Goal: Task Accomplishment & Management: Manage account settings

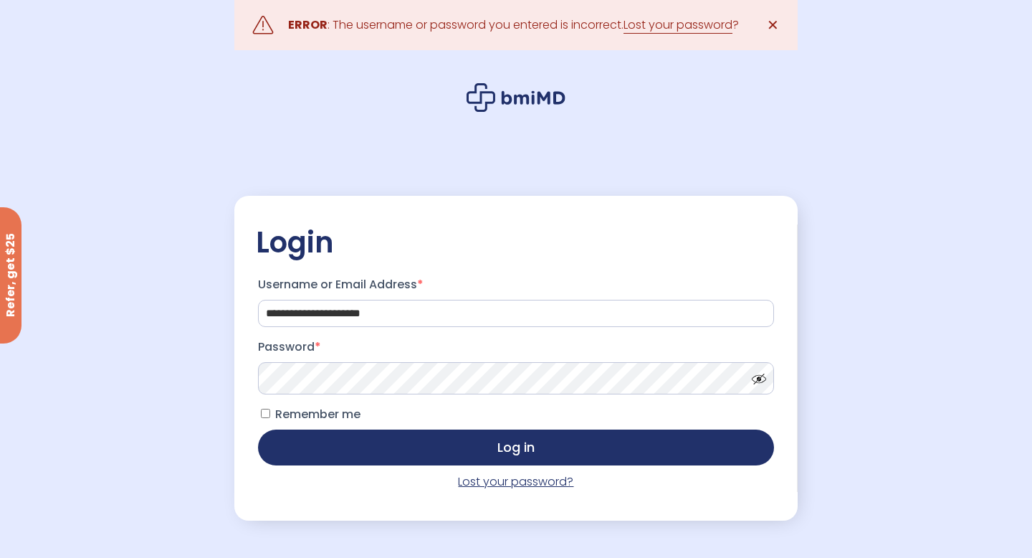
click at [515, 484] on link "Lost your password?" at bounding box center [515, 481] width 115 height 16
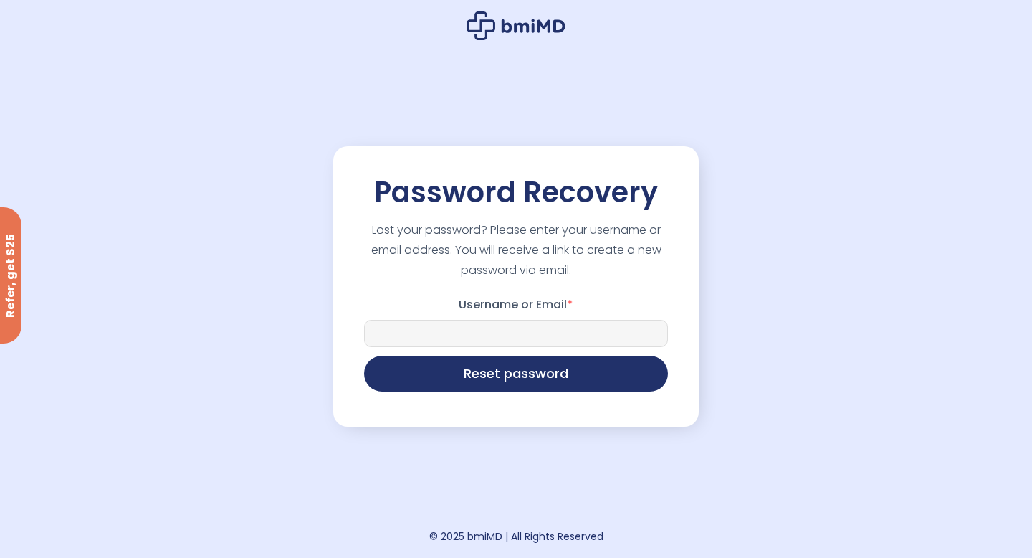
click at [491, 338] on input "Username or Email *" at bounding box center [516, 333] width 304 height 27
type input "**********"
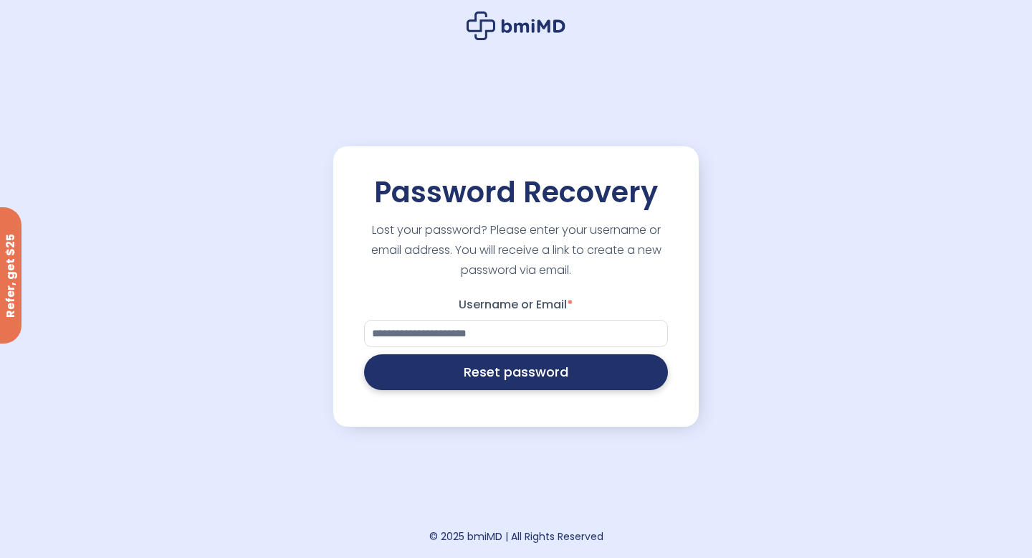
click at [525, 378] on button "Reset password" at bounding box center [516, 372] width 304 height 36
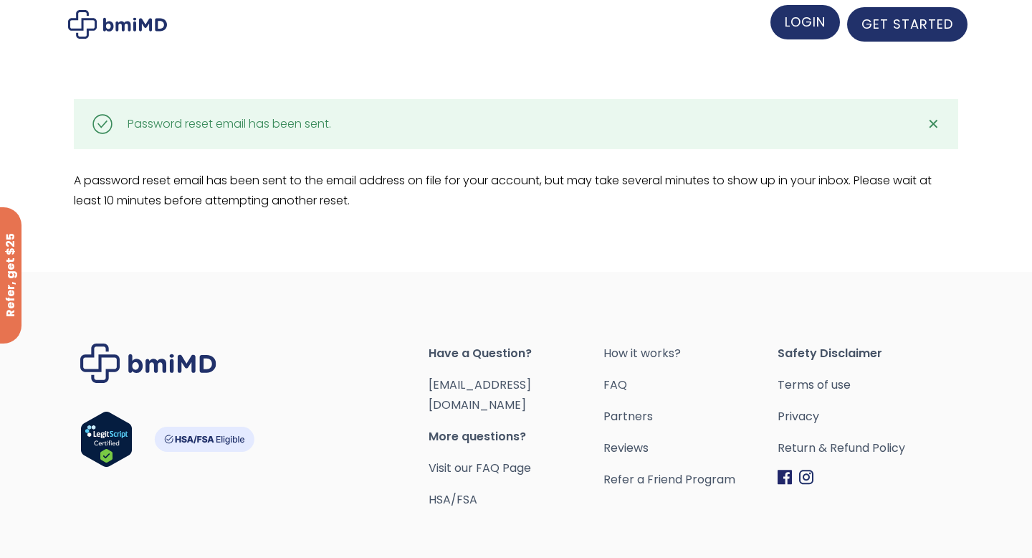
click at [833, 22] on link "LOGIN" at bounding box center [806, 22] width 70 height 34
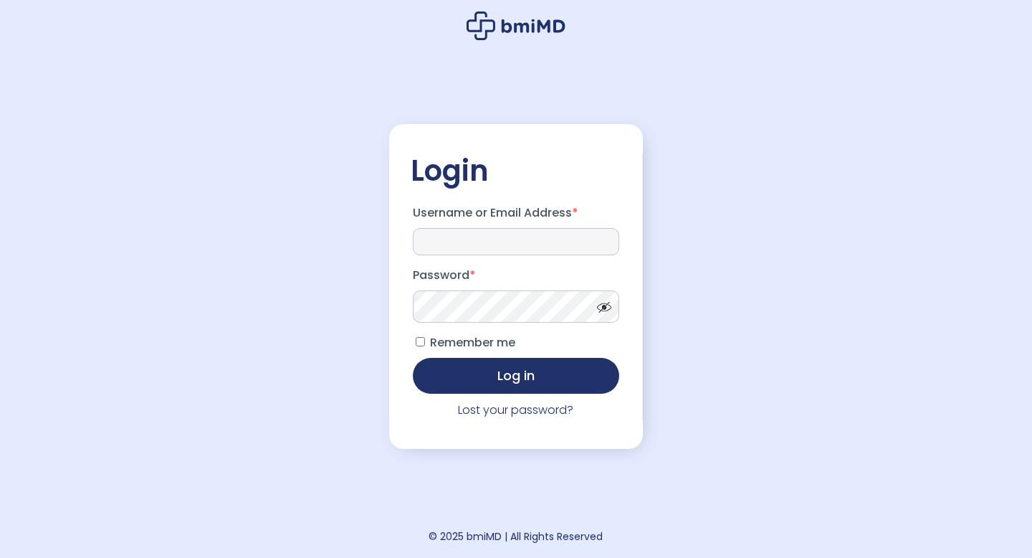
click at [502, 232] on input "Username or Email Address *" at bounding box center [516, 241] width 206 height 27
type input "**********"
click at [413, 358] on button "Log in" at bounding box center [516, 376] width 206 height 36
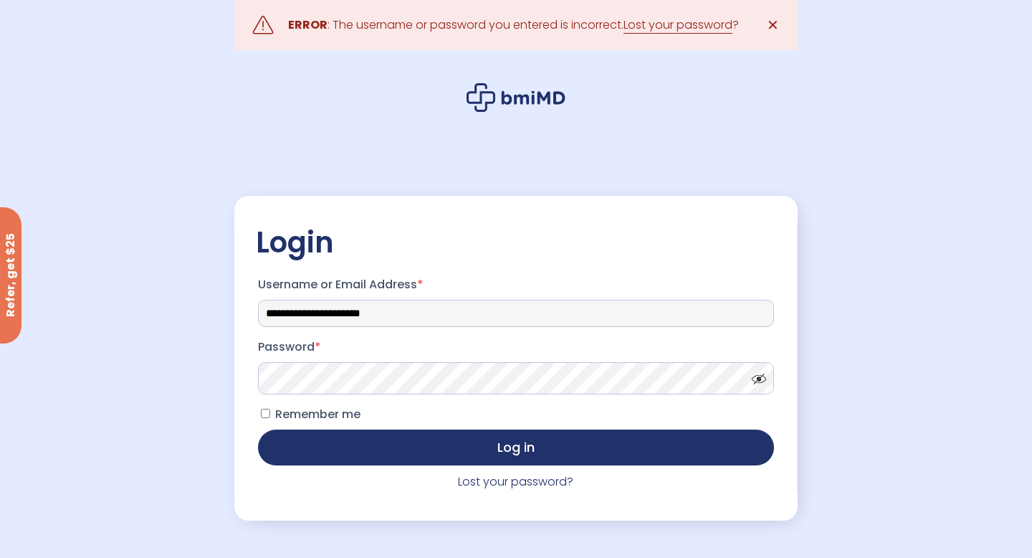
click at [417, 310] on input "**********" at bounding box center [516, 313] width 516 height 27
click at [254, 373] on div "**********" at bounding box center [515, 357] width 563 height 267
click at [258, 429] on button "Log in" at bounding box center [516, 447] width 516 height 36
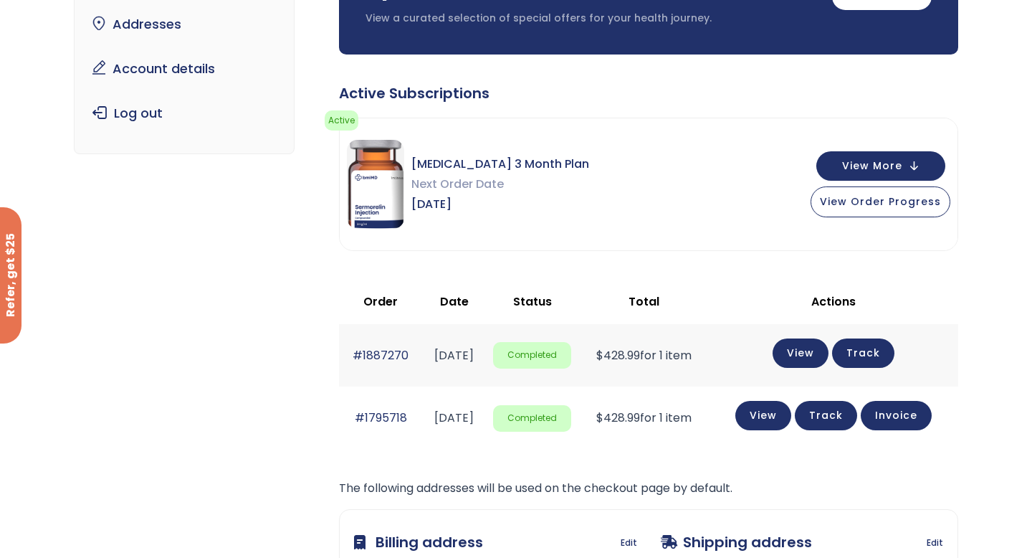
scroll to position [171, 0]
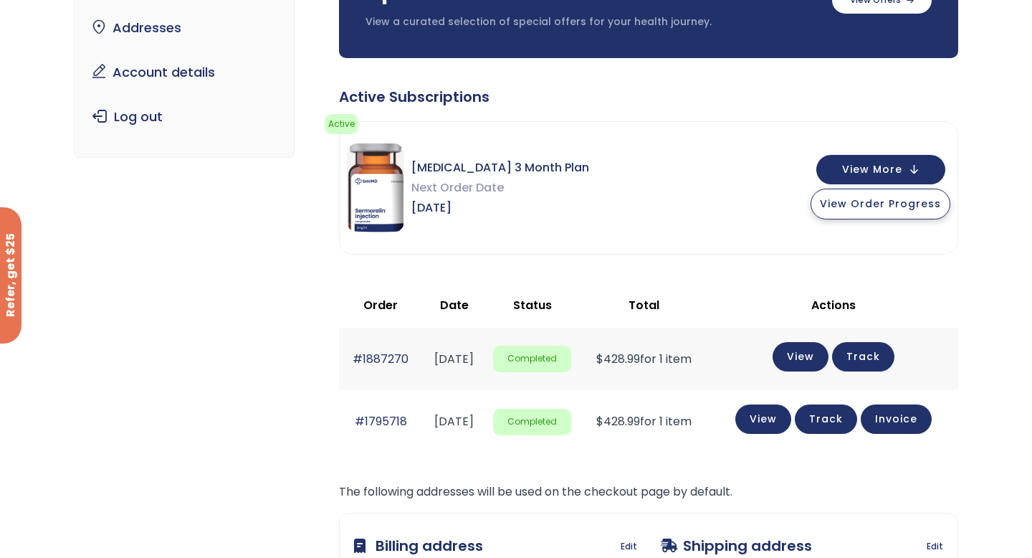
click at [902, 208] on span "View Order Progress" at bounding box center [880, 203] width 121 height 14
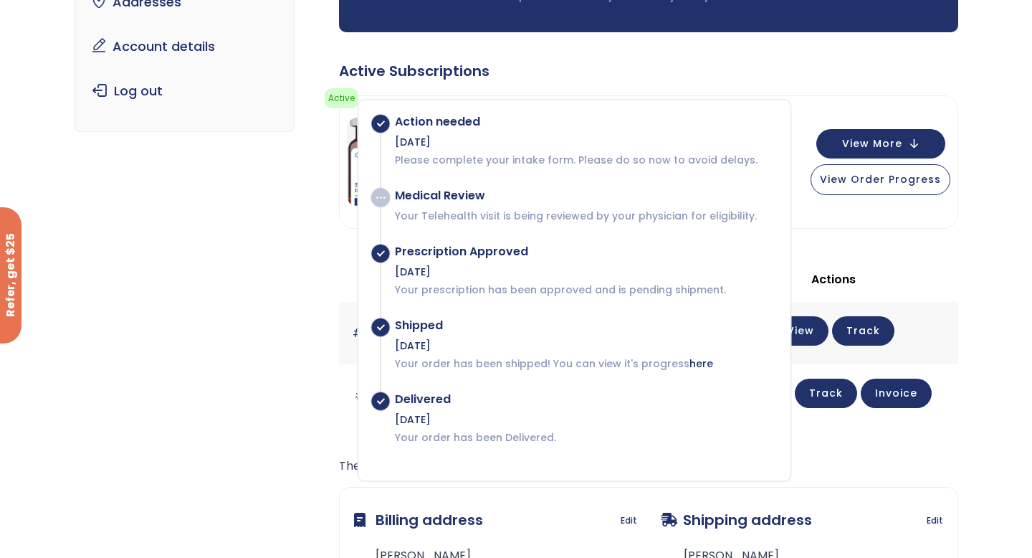
scroll to position [195, 0]
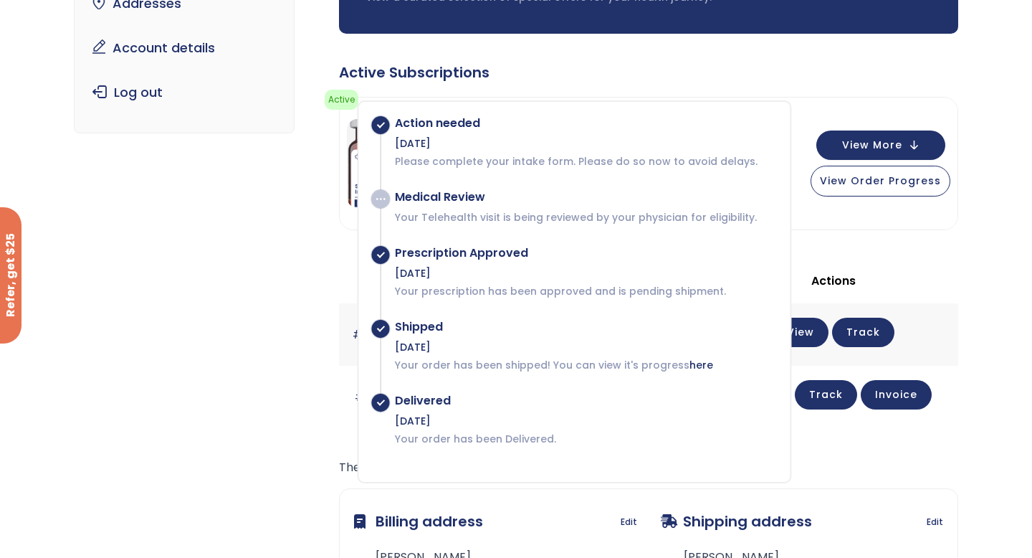
click at [304, 347] on div "Subscription/Billing bmiRewards Addresses Account details Submit a Review Log o…" at bounding box center [516, 305] width 885 height 830
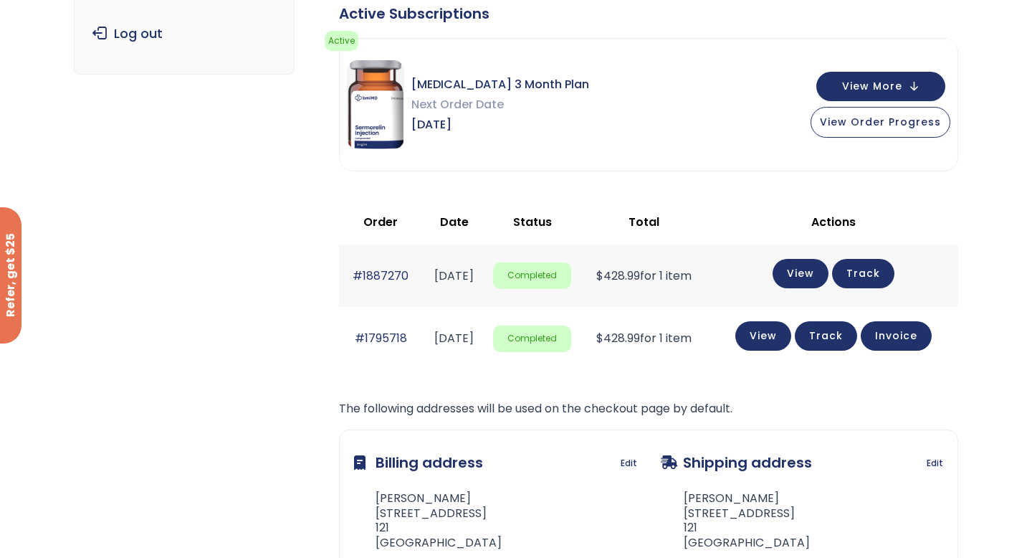
scroll to position [252, 0]
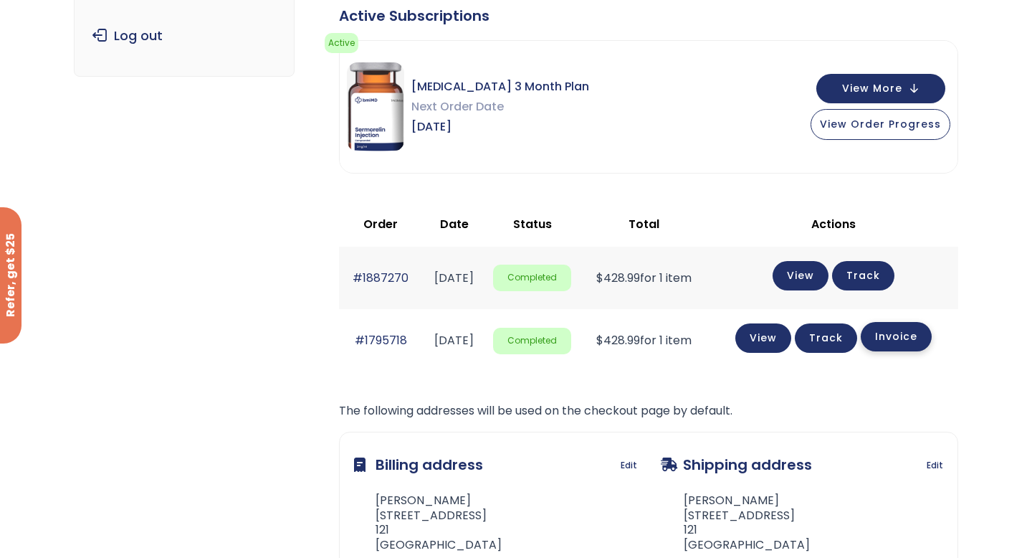
click at [912, 329] on link "Invoice" at bounding box center [896, 336] width 71 height 29
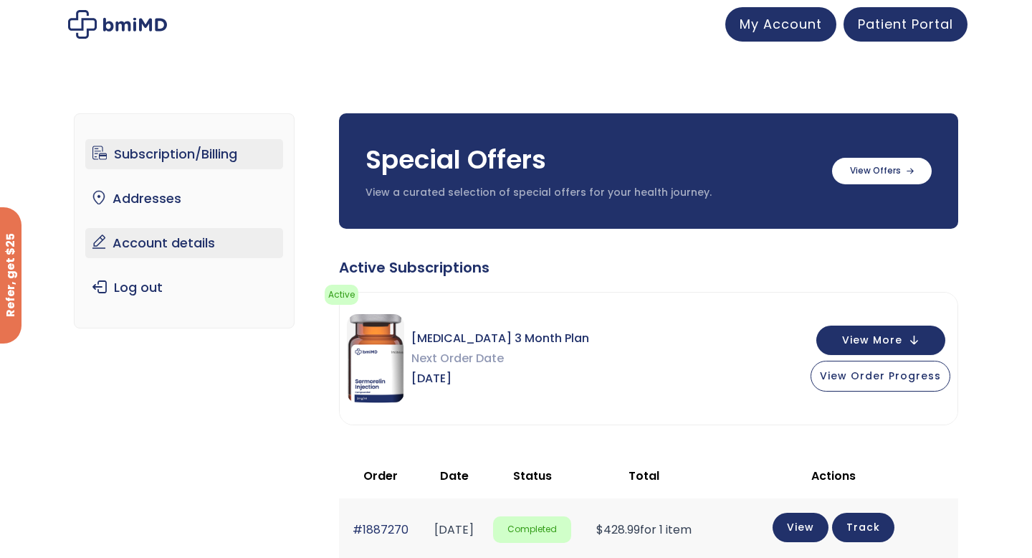
click at [163, 251] on link "Account details" at bounding box center [184, 243] width 199 height 30
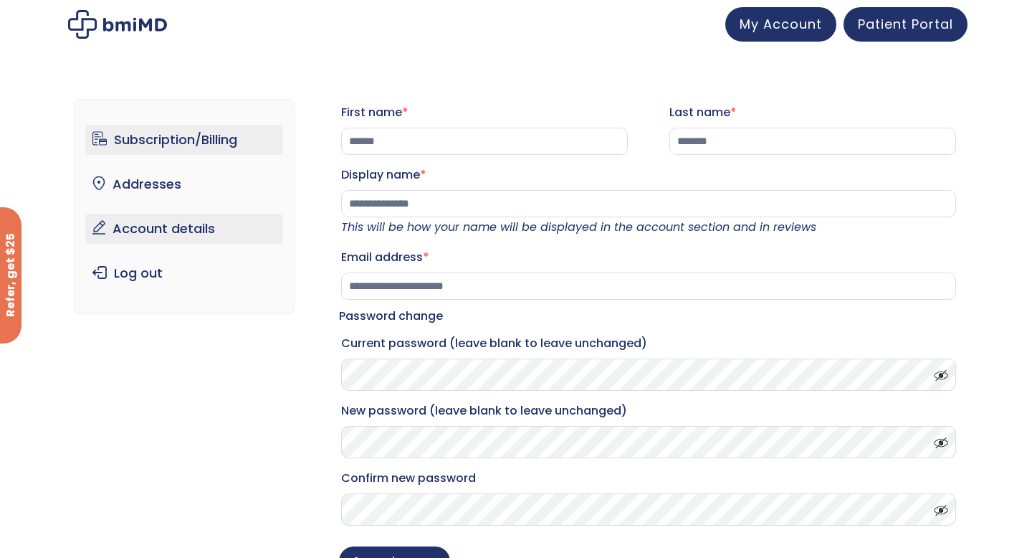
click at [175, 129] on link "Subscription/Billing" at bounding box center [184, 140] width 199 height 30
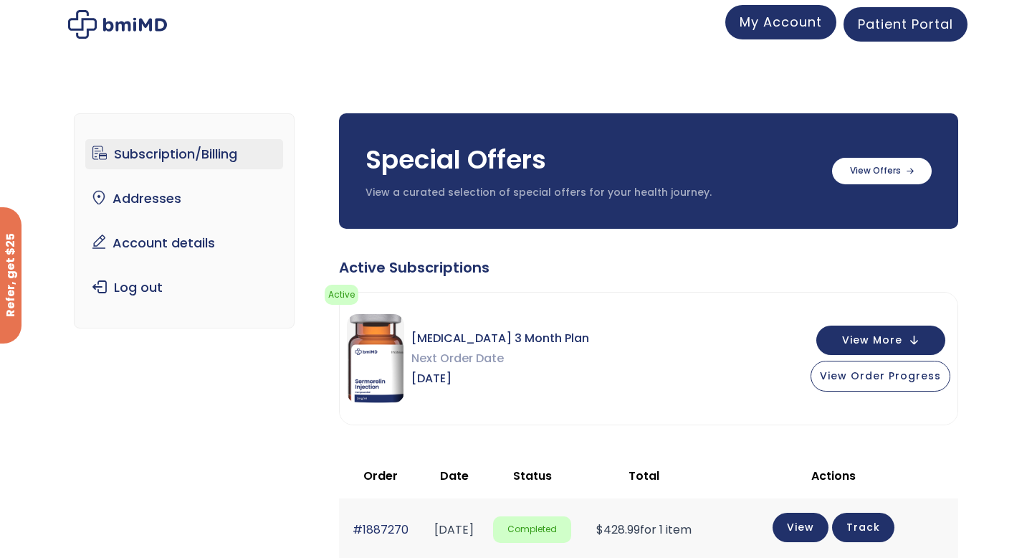
click at [789, 22] on span "My Account" at bounding box center [781, 22] width 82 height 18
click at [913, 29] on span "Patient Portal" at bounding box center [905, 22] width 95 height 18
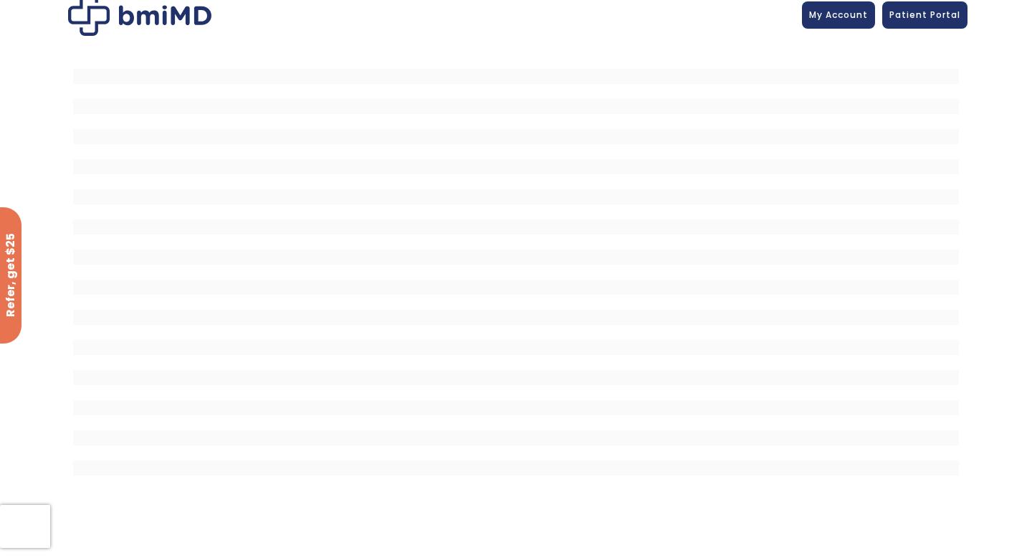
scroll to position [14, 0]
click at [829, 18] on link "My Account" at bounding box center [838, 11] width 73 height 27
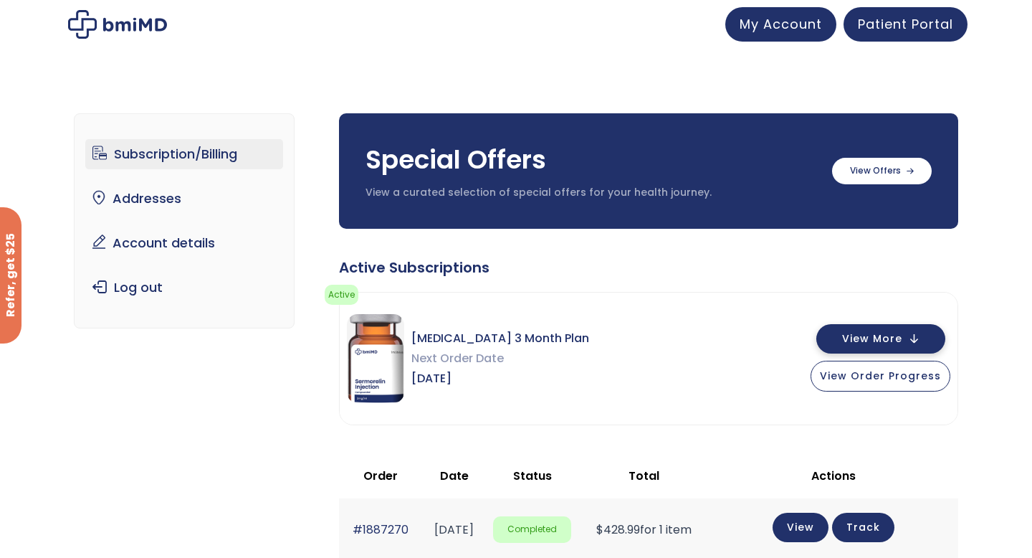
click at [887, 334] on span "View More" at bounding box center [872, 338] width 60 height 9
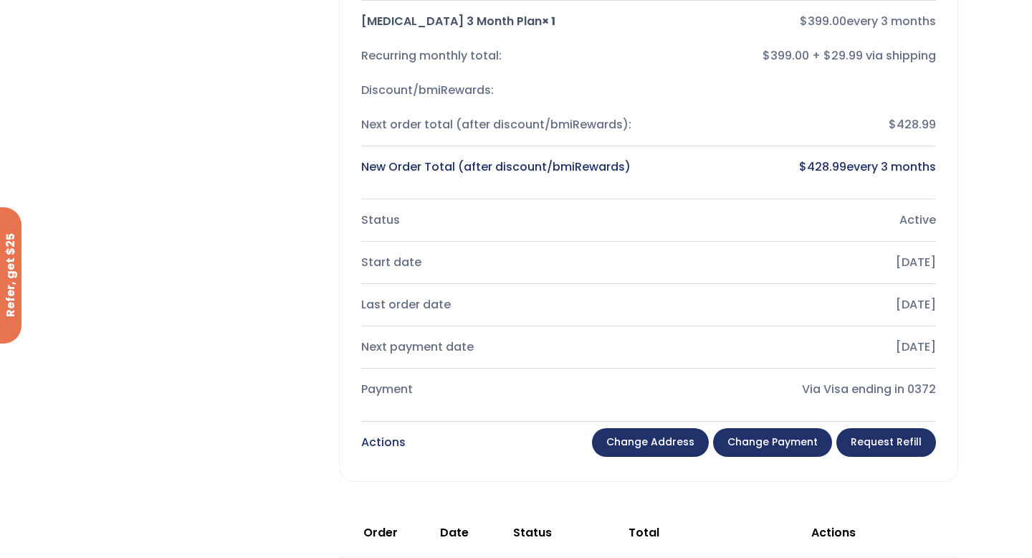
scroll to position [437, 0]
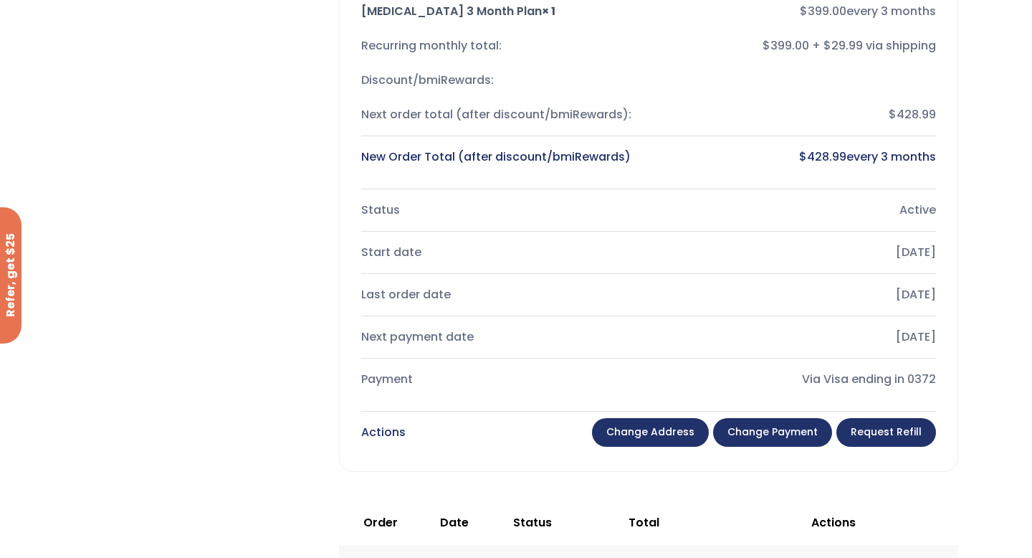
click at [786, 434] on link "Change payment" at bounding box center [772, 432] width 119 height 29
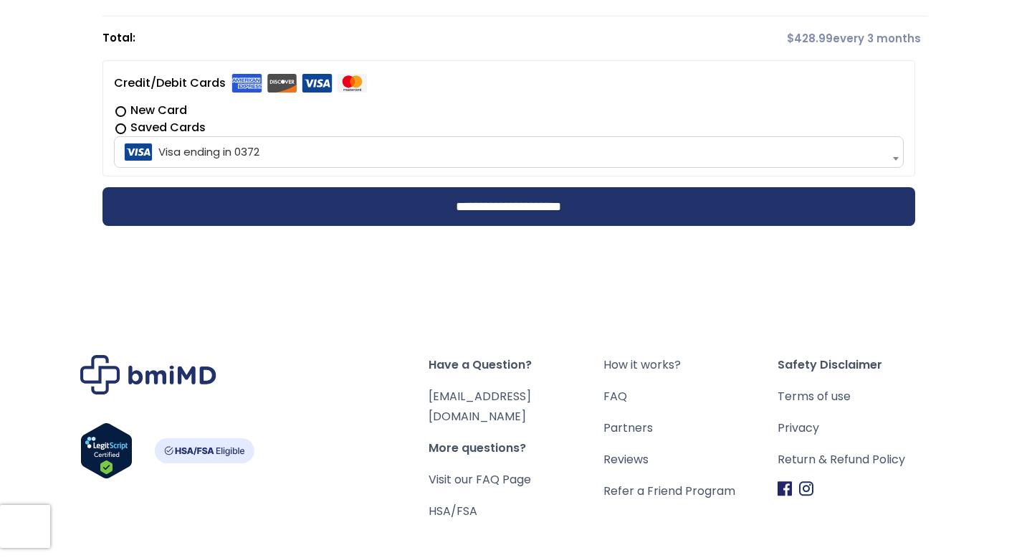
scroll to position [442, 0]
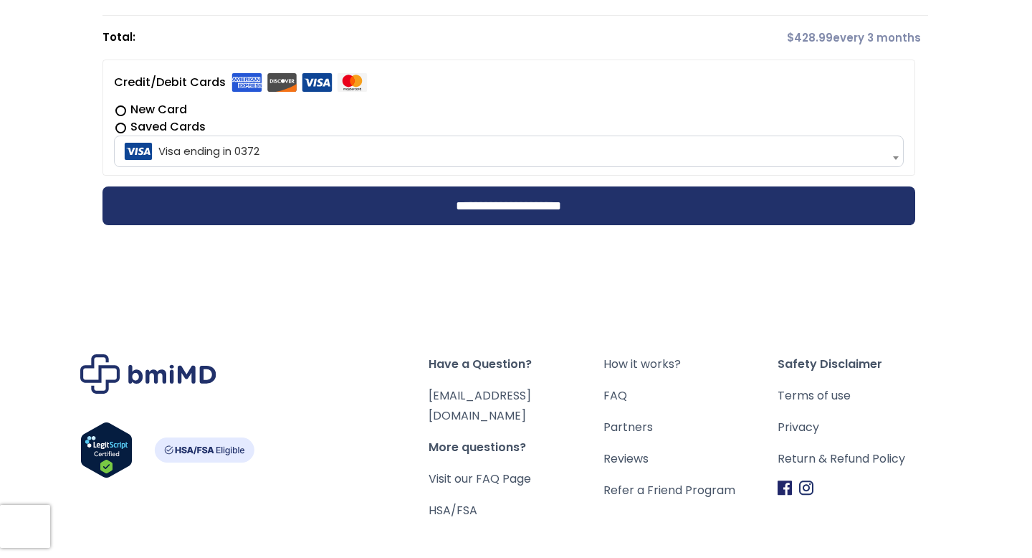
click at [118, 112] on label "New Card" at bounding box center [509, 109] width 791 height 17
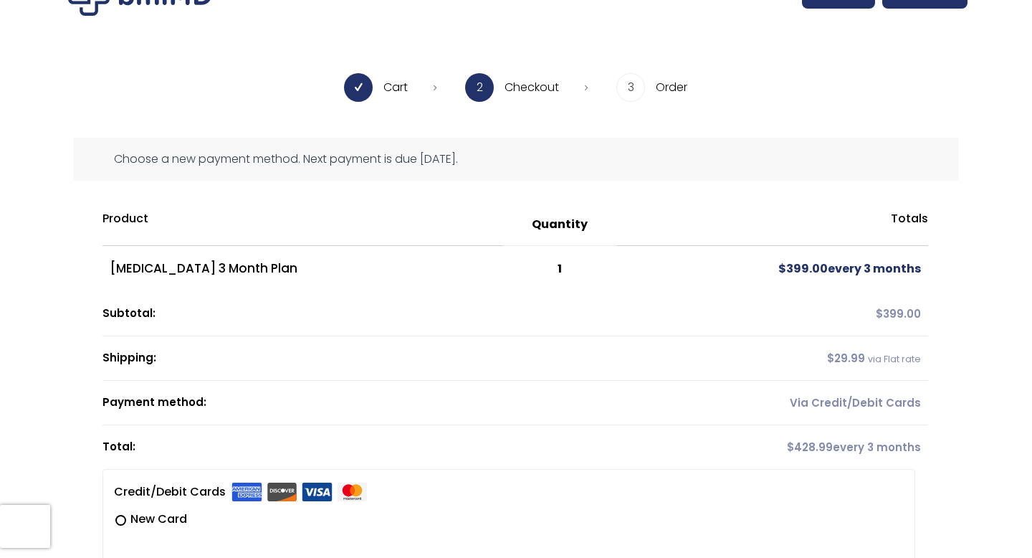
scroll to position [0, 0]
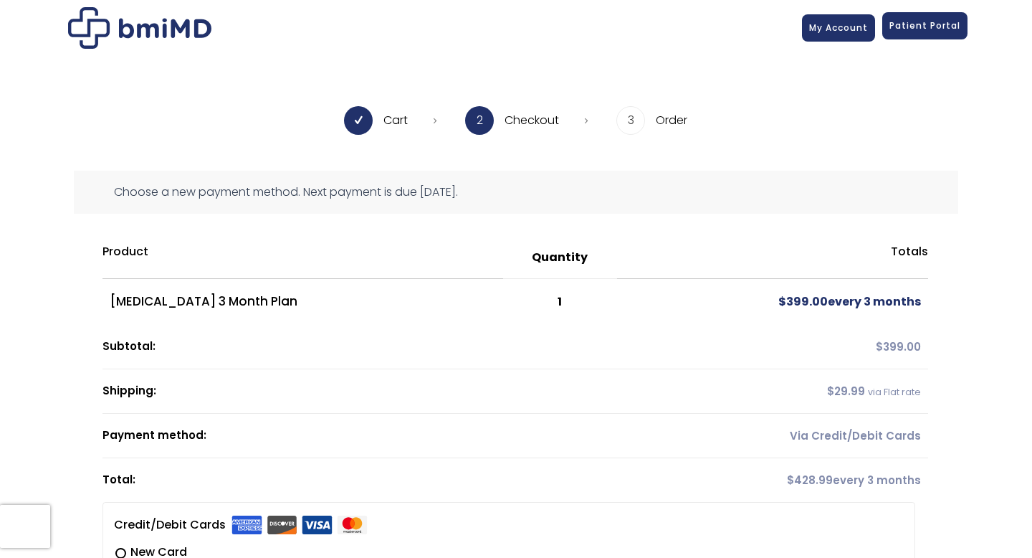
click at [914, 32] on link "Patient Portal" at bounding box center [924, 25] width 85 height 27
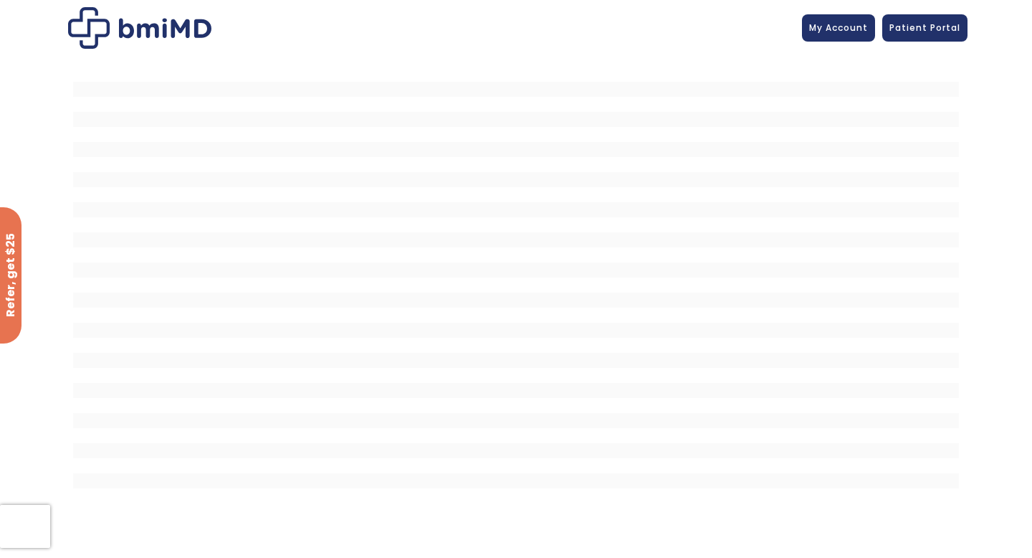
click at [156, 24] on img at bounding box center [139, 28] width 143 height 42
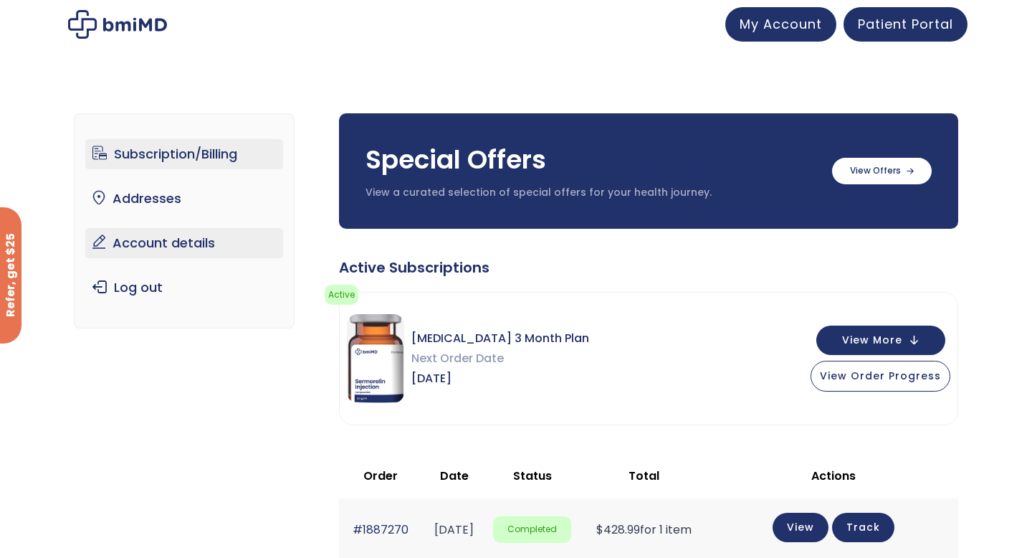
click at [152, 243] on link "Account details" at bounding box center [184, 243] width 199 height 30
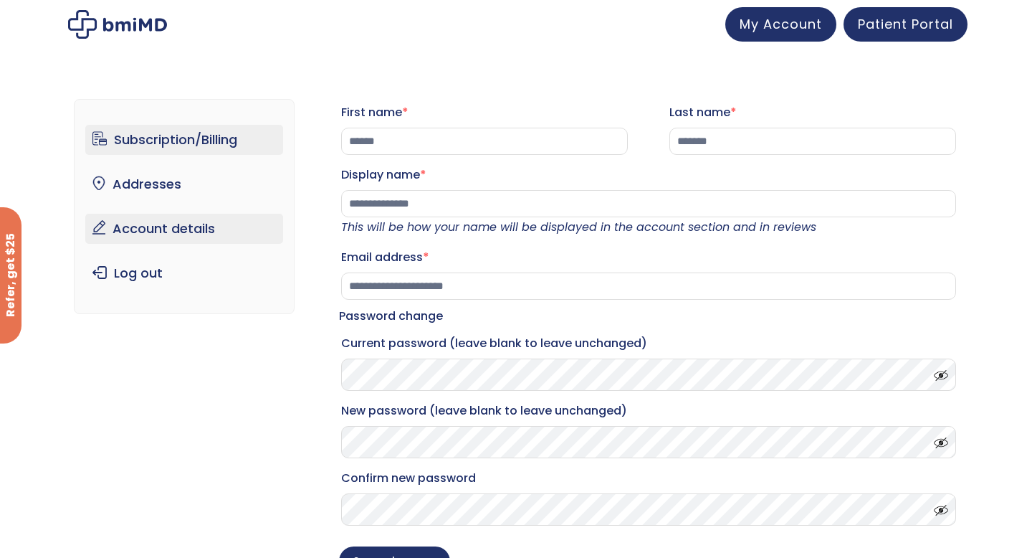
click at [166, 140] on link "Subscription/Billing" at bounding box center [184, 140] width 199 height 30
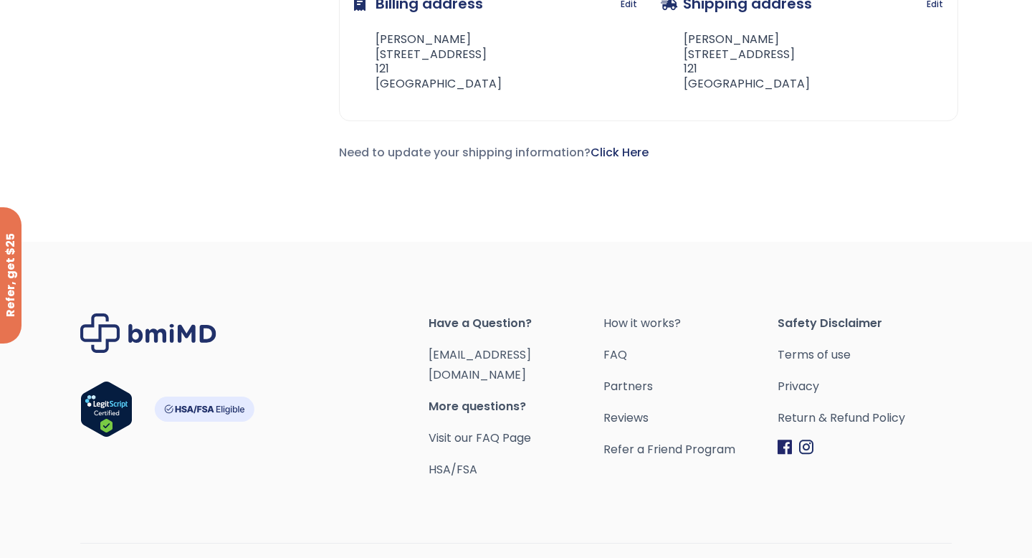
scroll to position [708, 0]
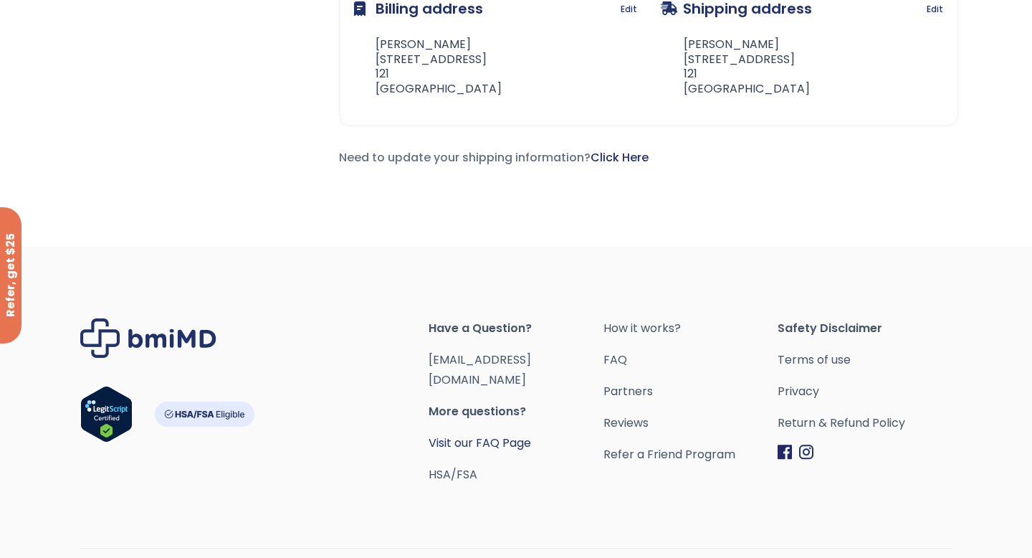
click at [525, 434] on link "Visit our FAQ Page" at bounding box center [480, 442] width 103 height 16
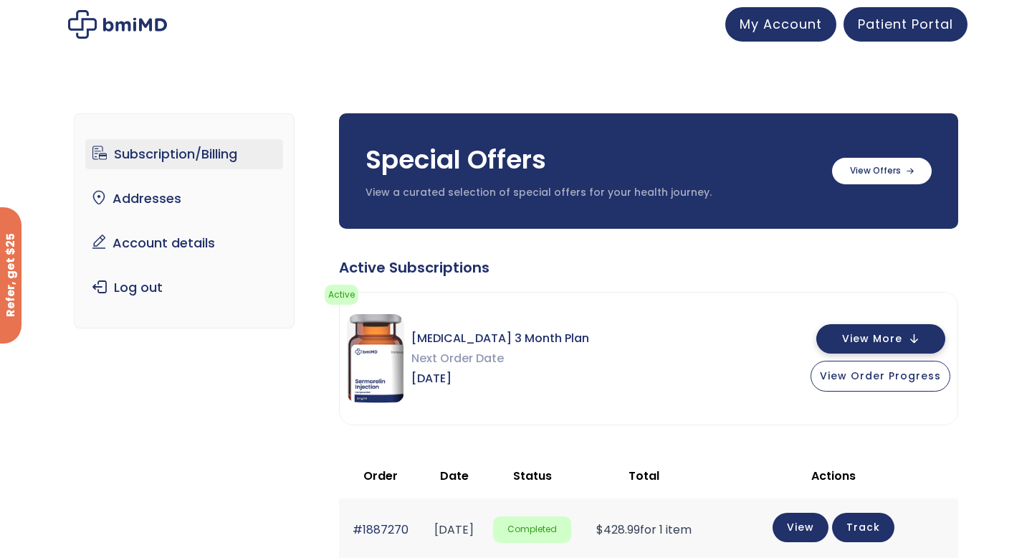
click at [892, 338] on span "View More" at bounding box center [872, 338] width 60 height 9
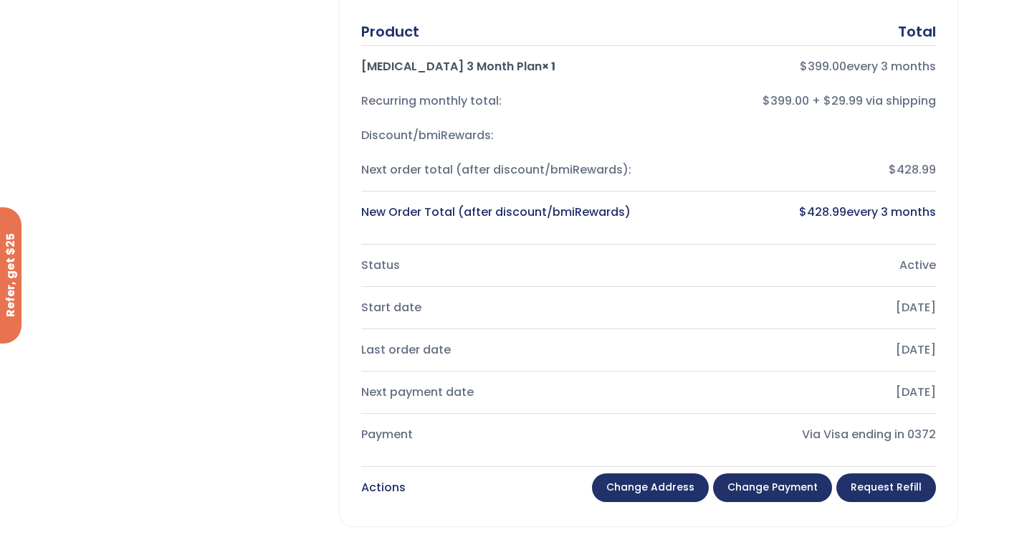
scroll to position [384, 0]
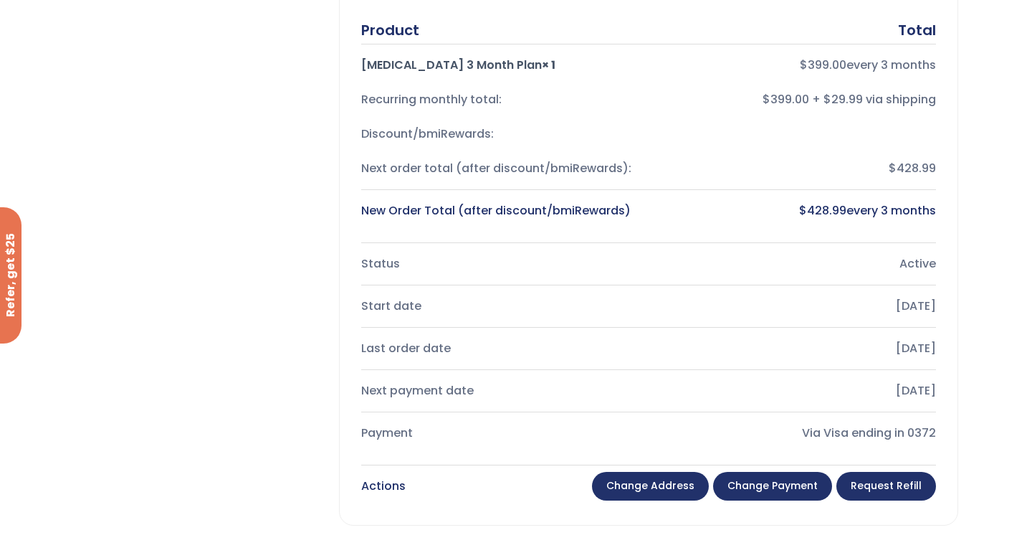
click at [373, 485] on div "Actions" at bounding box center [383, 486] width 44 height 20
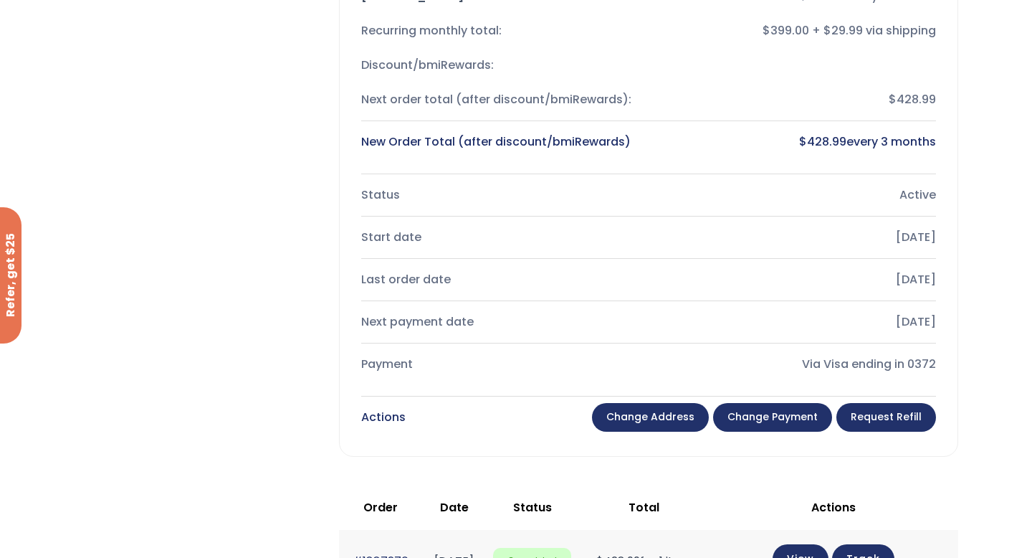
scroll to position [474, 0]
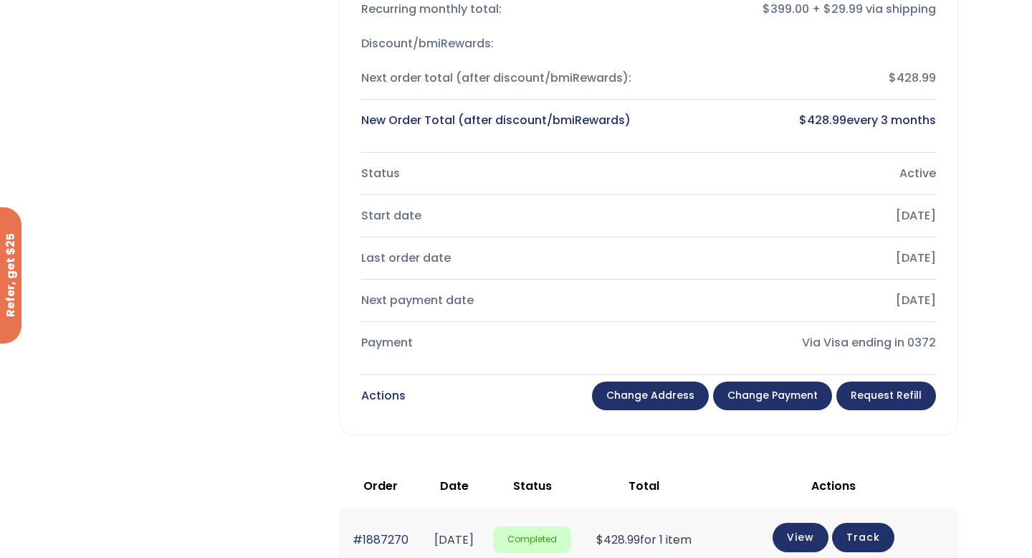
click at [807, 403] on link "Change payment" at bounding box center [772, 395] width 119 height 29
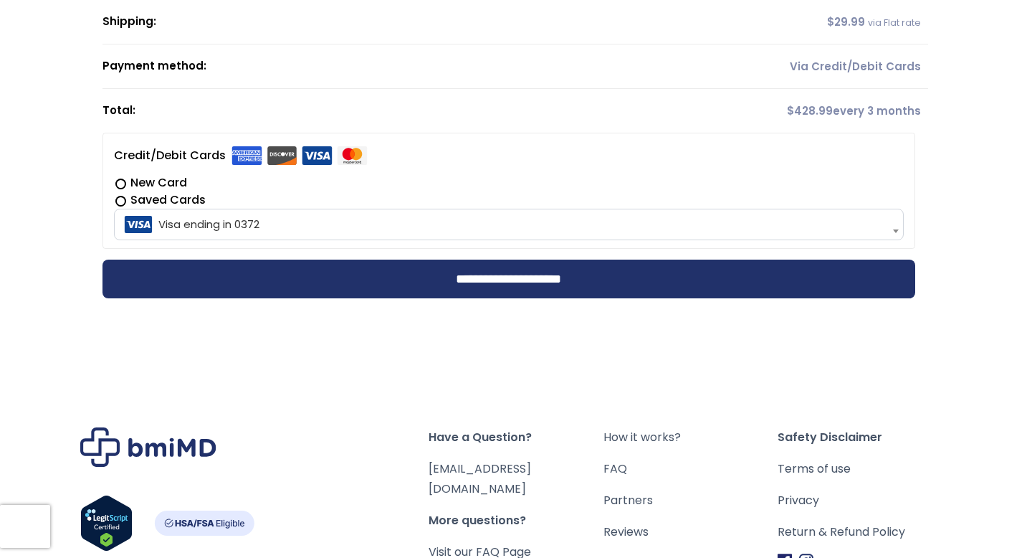
scroll to position [386, 0]
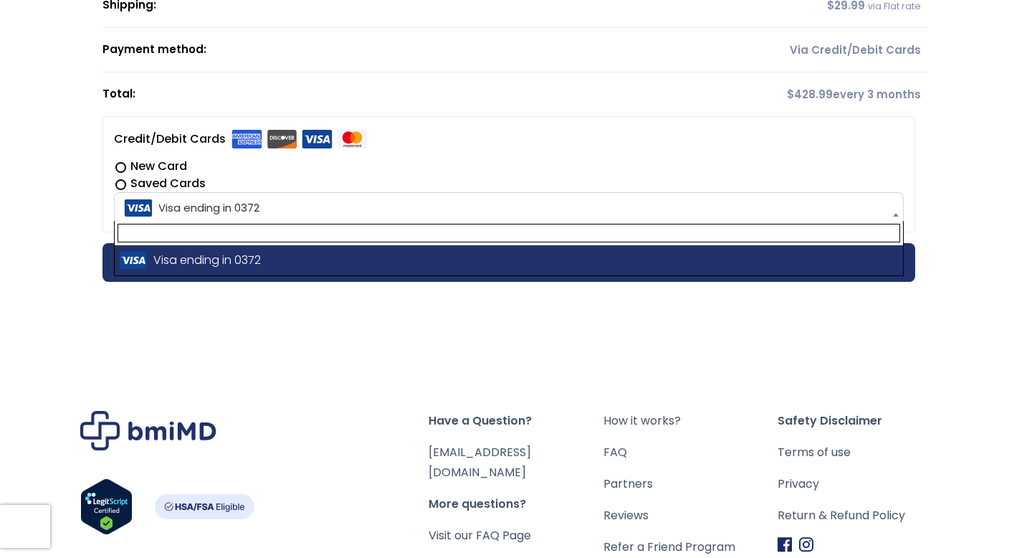
click at [495, 200] on span "Visa ending in 0372" at bounding box center [509, 208] width 782 height 30
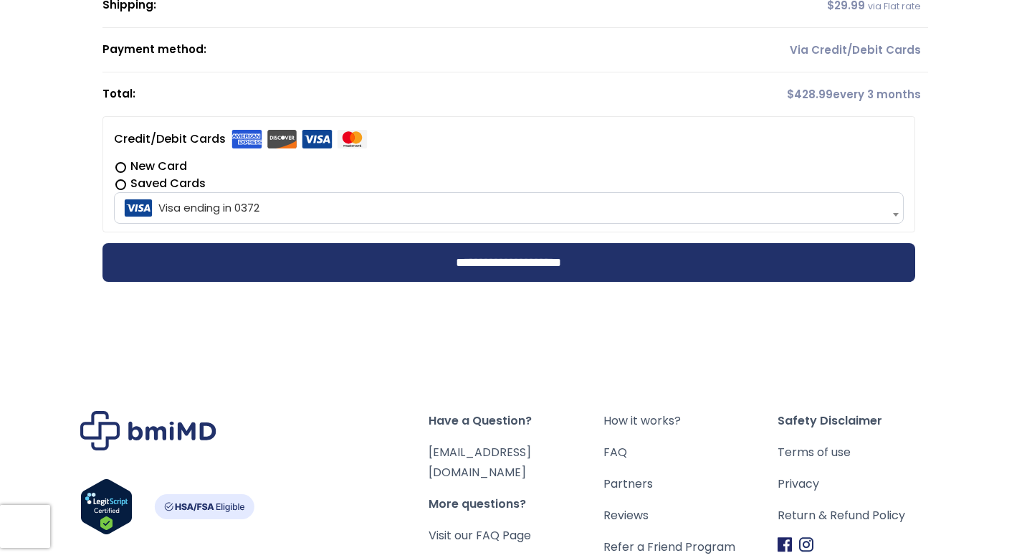
click at [494, 371] on div "Have a Question? orders@bmiMD.com More questions? Visit our FAQ Page HSA/FSA Ho…" at bounding box center [516, 520] width 1032 height 362
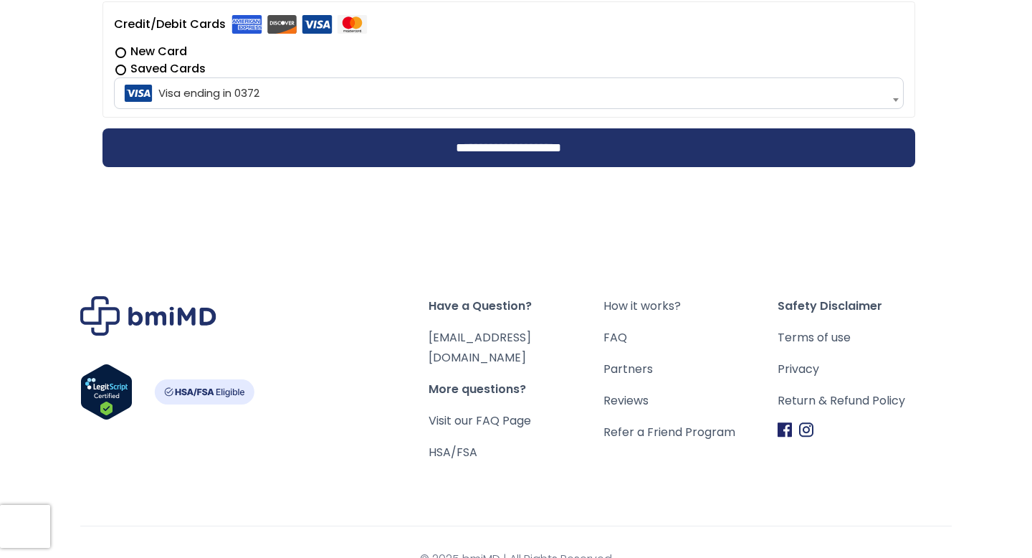
scroll to position [510, 0]
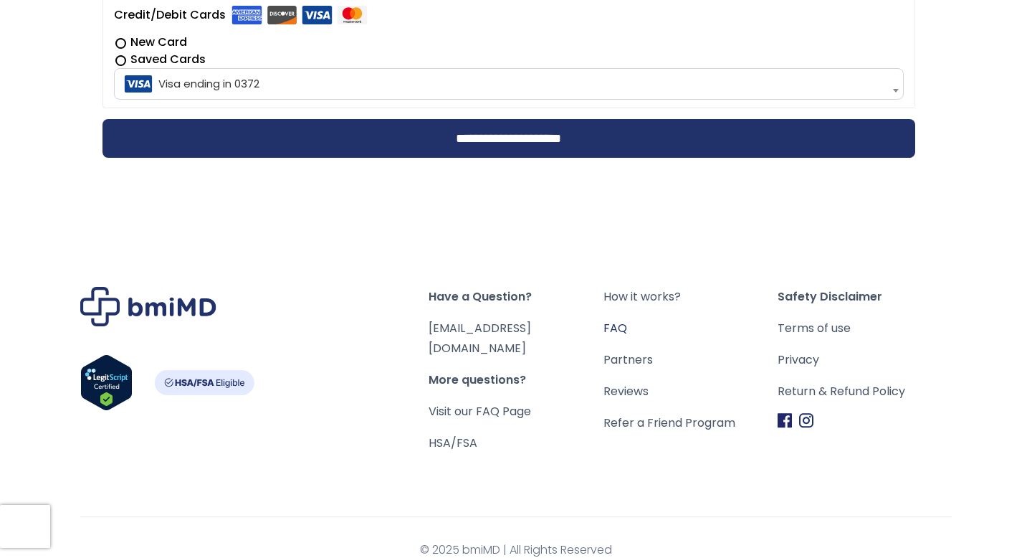
click at [609, 323] on link "FAQ" at bounding box center [691, 328] width 174 height 20
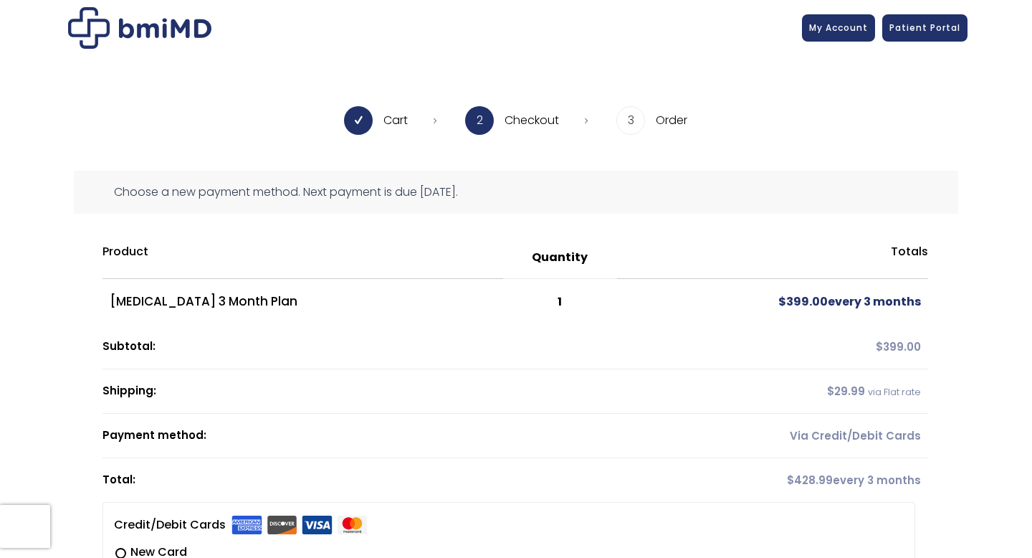
click at [359, 119] on icon at bounding box center [359, 120] width 16 height 20
click at [490, 120] on span "2" at bounding box center [479, 120] width 29 height 29
click at [106, 32] on img at bounding box center [139, 28] width 143 height 42
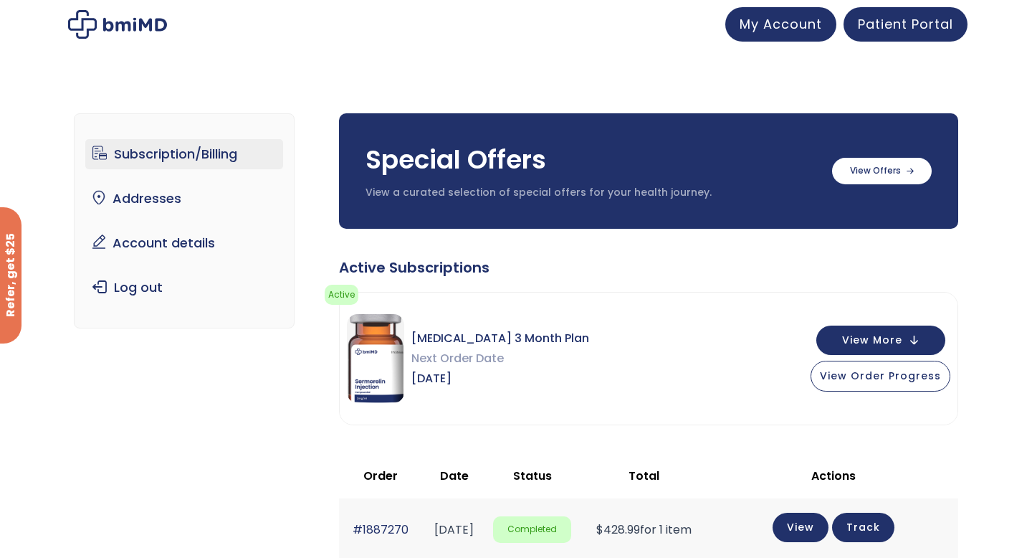
scroll to position [87, 0]
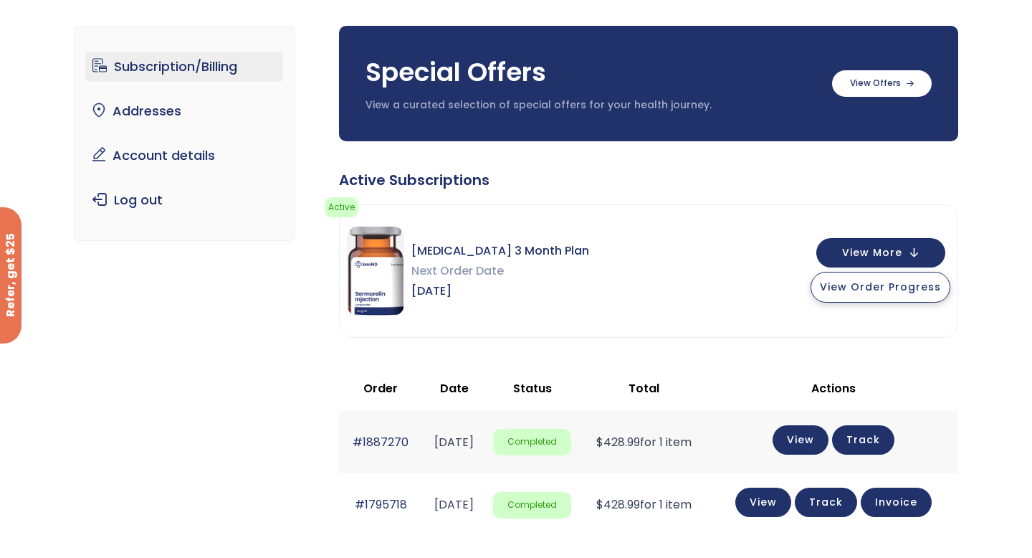
click at [887, 296] on button "View Order Progress" at bounding box center [881, 287] width 140 height 31
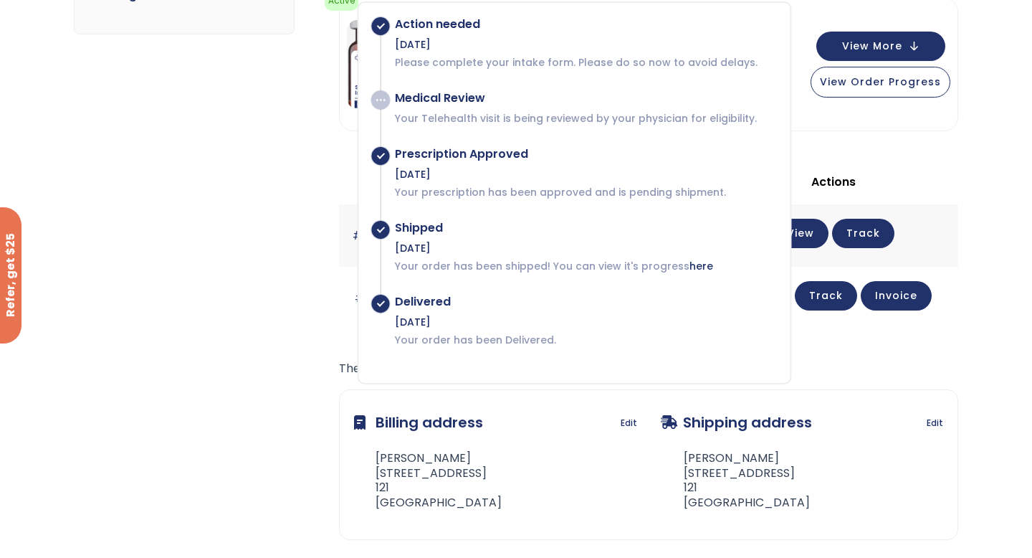
scroll to position [295, 0]
click at [263, 312] on div "Subscription/Billing bmiRewards Addresses Account details Submit a Review Log o…" at bounding box center [516, 205] width 885 height 830
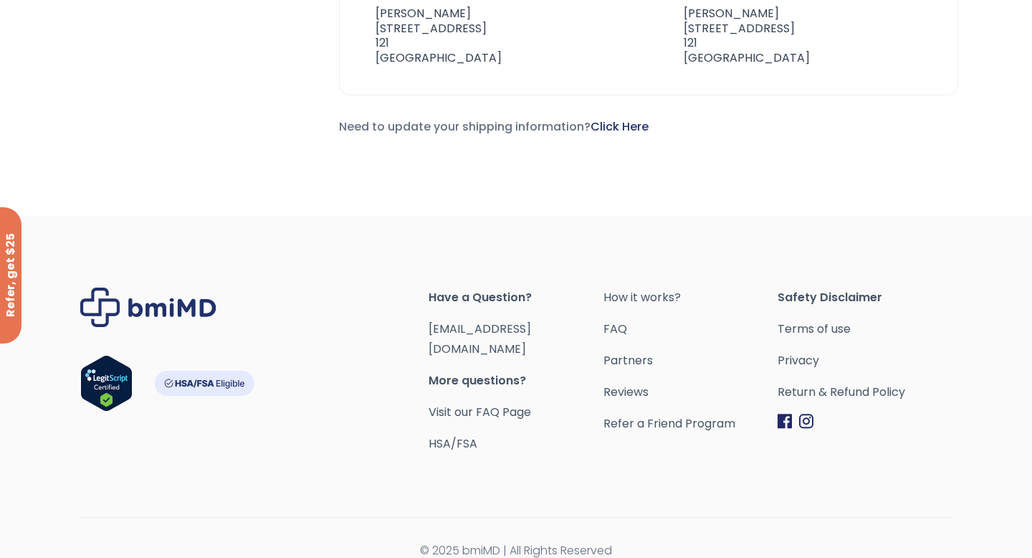
scroll to position [0, 0]
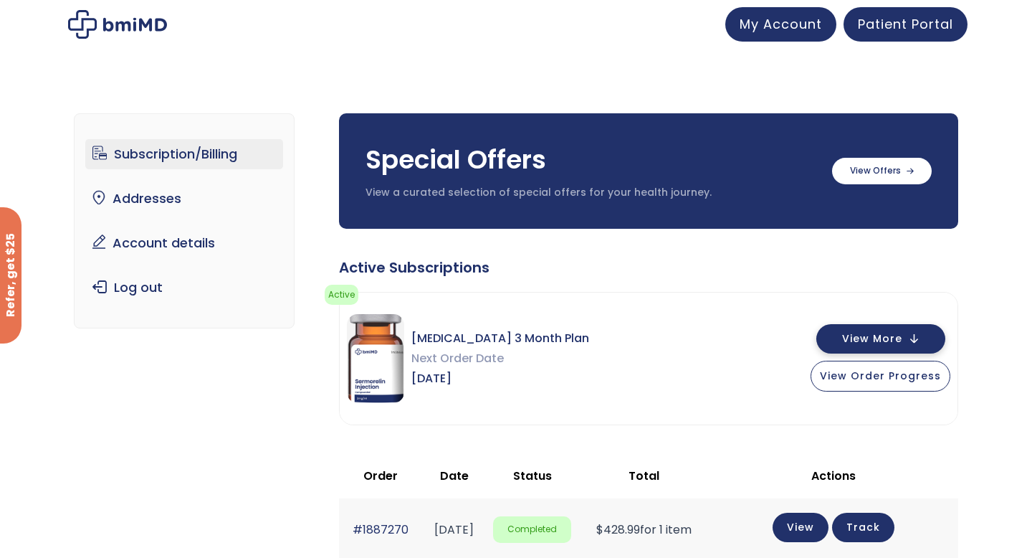
click at [893, 338] on span "View More" at bounding box center [872, 338] width 60 height 9
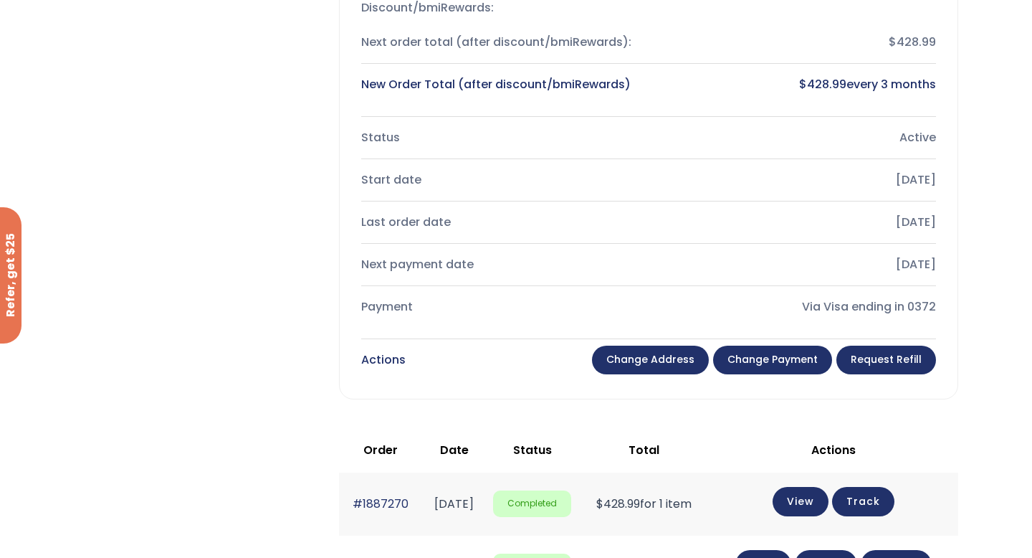
scroll to position [510, 0]
click at [879, 361] on link "Request Refill" at bounding box center [887, 359] width 100 height 29
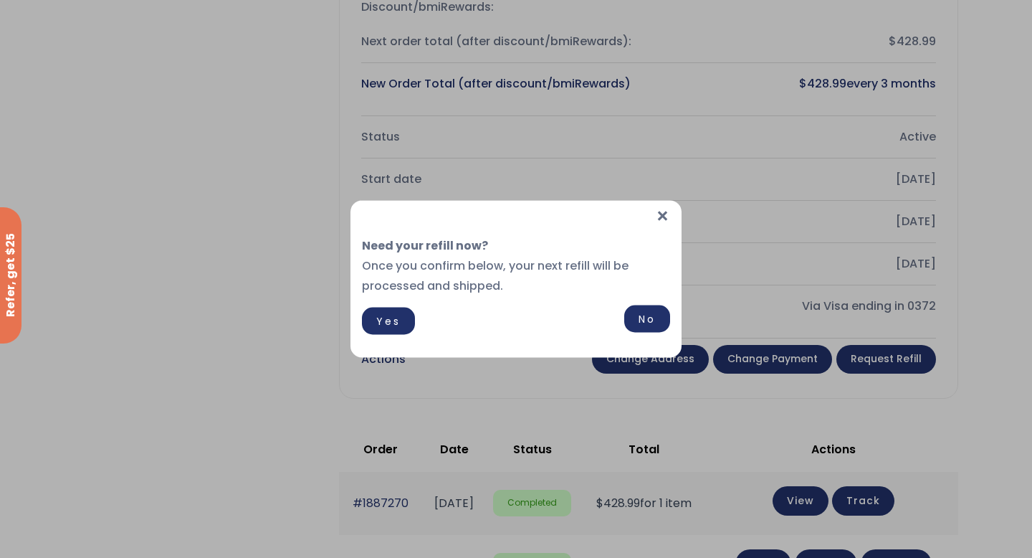
click at [641, 324] on link "No" at bounding box center [647, 318] width 46 height 27
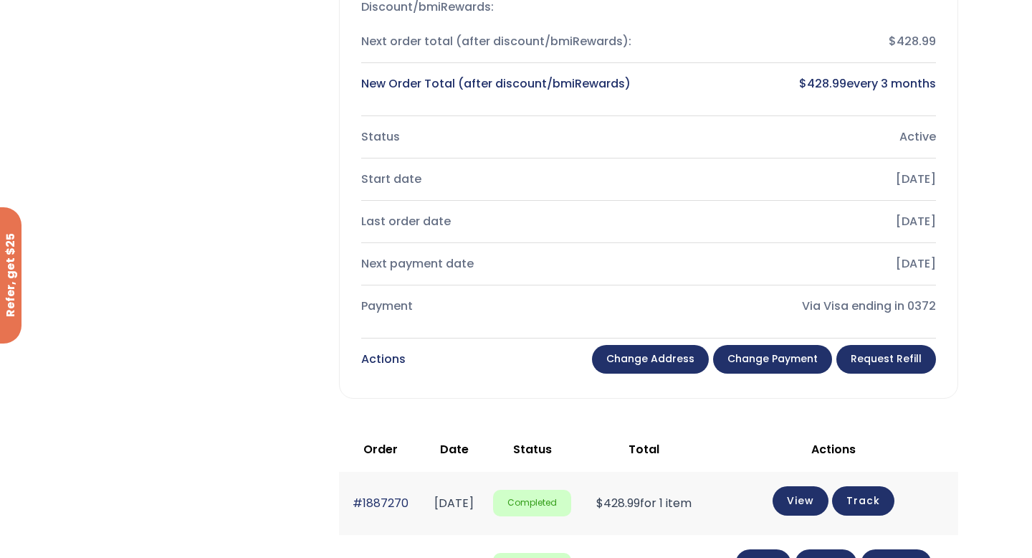
click at [786, 368] on link "Change payment" at bounding box center [772, 359] width 119 height 29
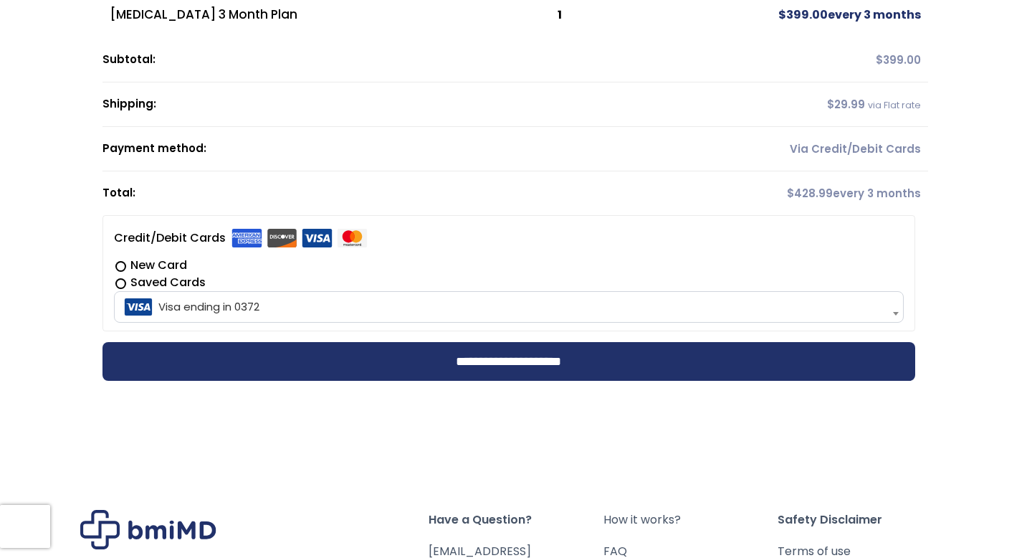
scroll to position [292, 0]
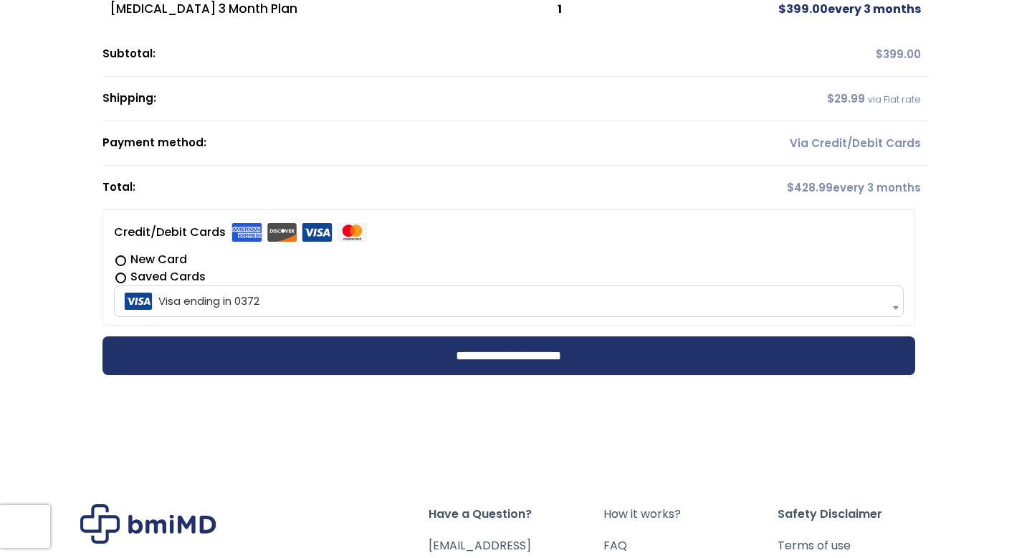
click at [118, 262] on label "New Card" at bounding box center [509, 259] width 791 height 17
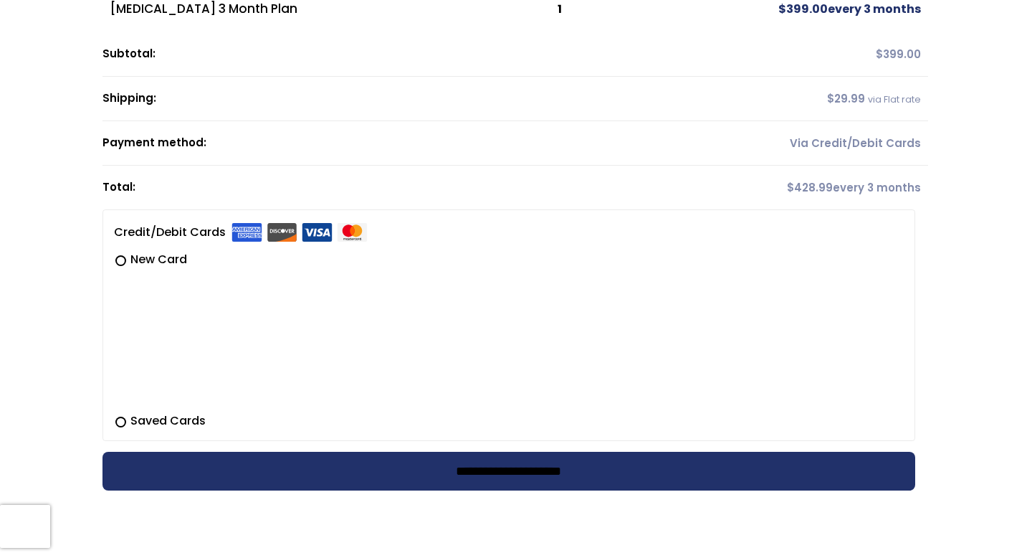
click at [468, 463] on input "**********" at bounding box center [510, 471] width 814 height 39
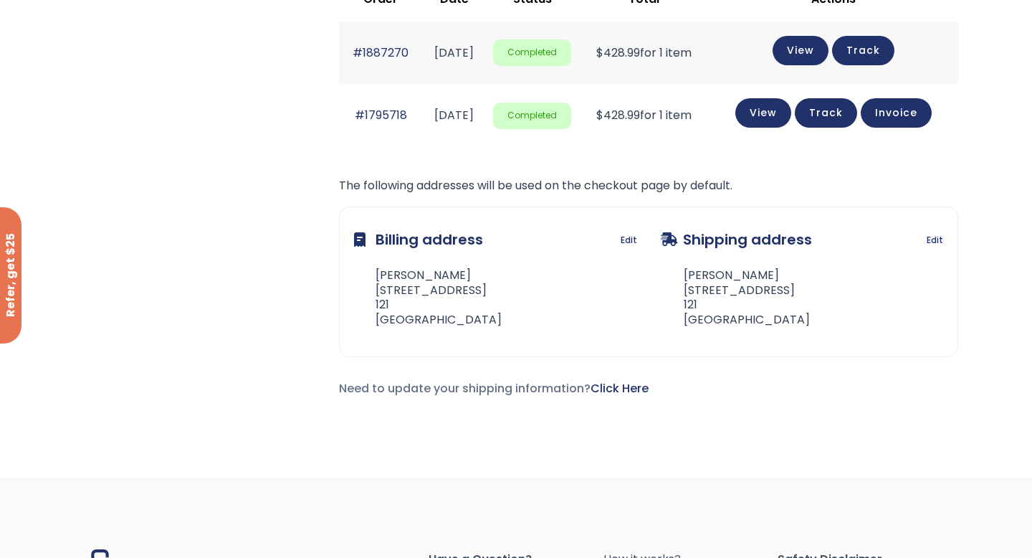
scroll to position [553, 0]
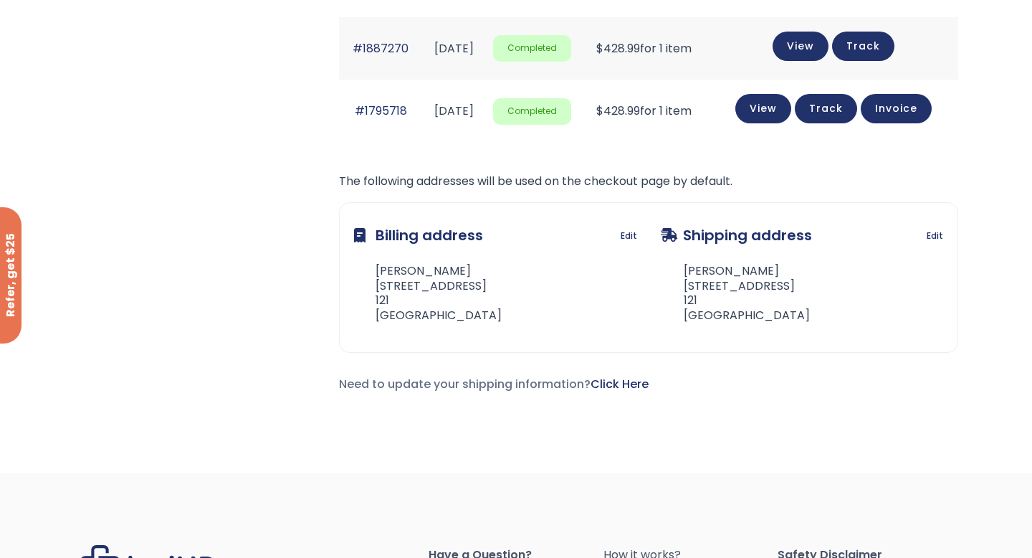
click at [14, 260] on div "Refer, get $25" at bounding box center [11, 275] width 22 height 136
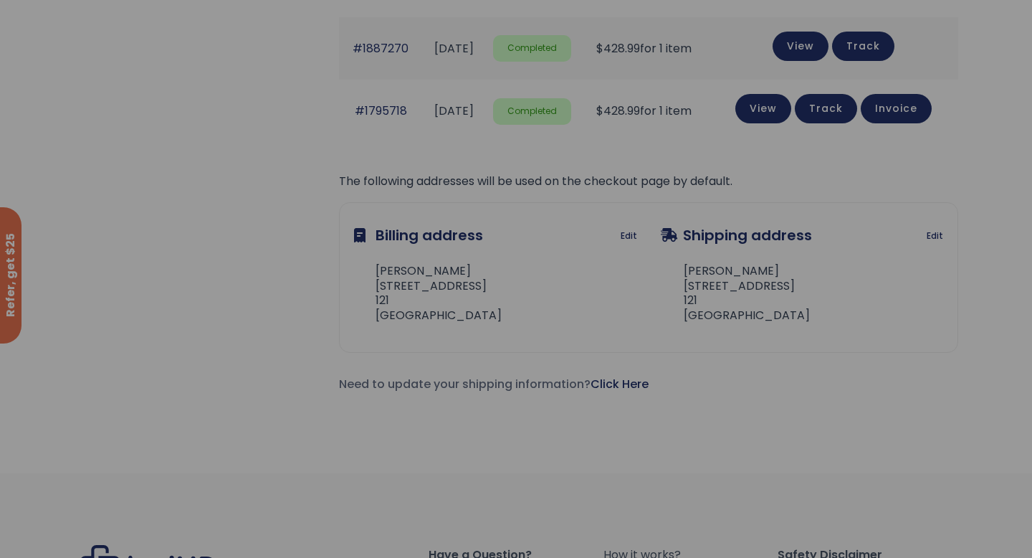
click at [913, 299] on div at bounding box center [516, 279] width 1032 height 558
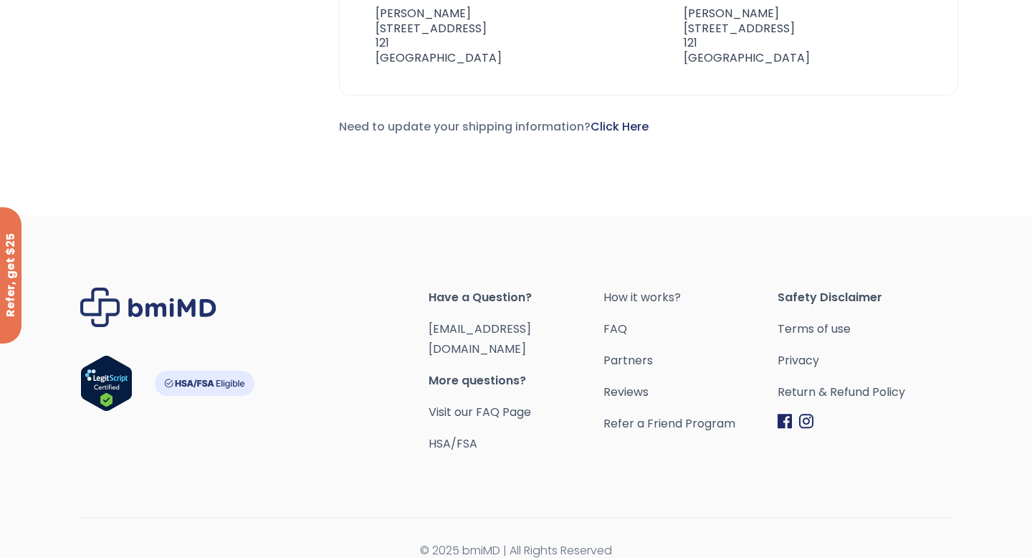
scroll to position [0, 0]
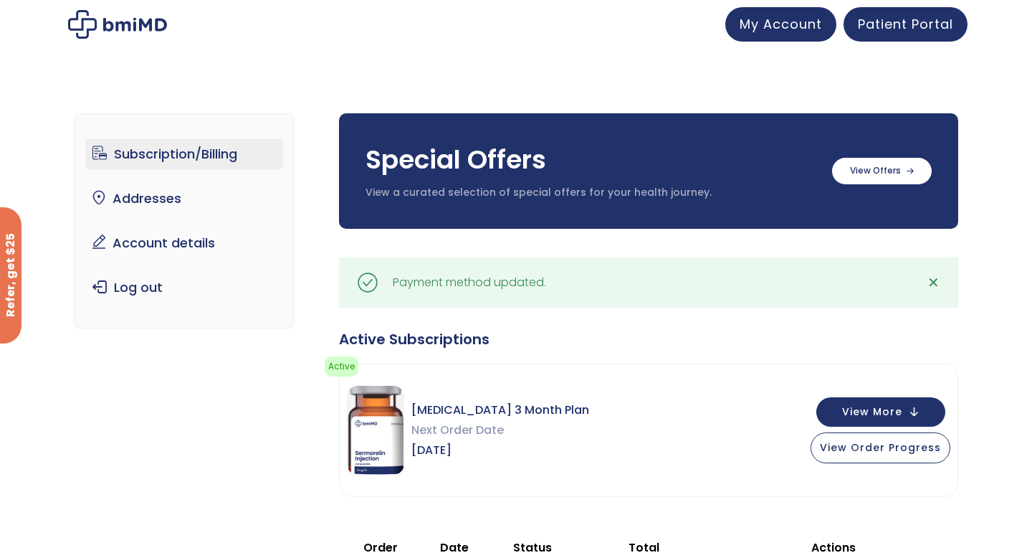
click at [209, 161] on link "Subscription/Billing" at bounding box center [184, 154] width 199 height 30
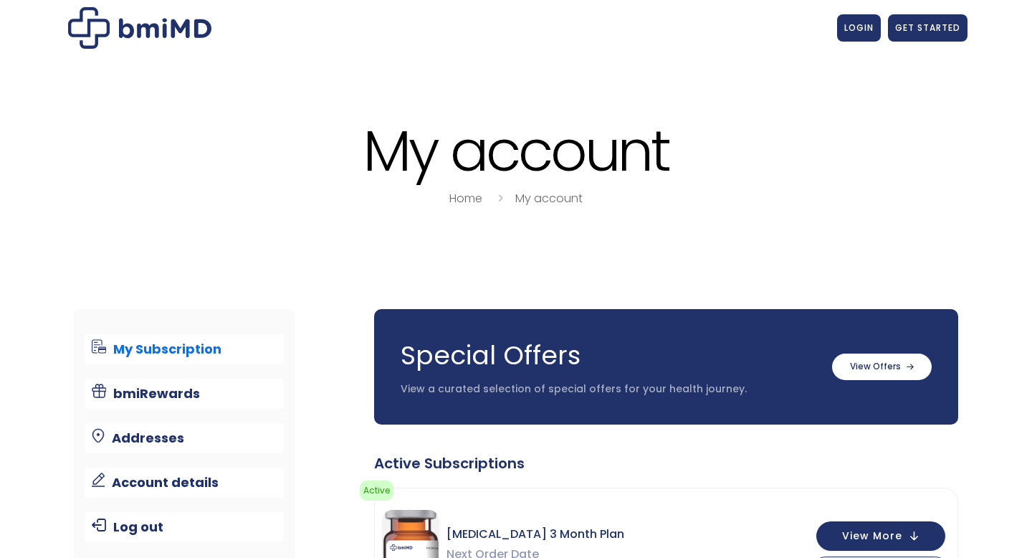
drag, startPoint x: 0, startPoint y: 0, endPoint x: 191, endPoint y: 153, distance: 244.3
click at [191, 334] on link "My Subscription" at bounding box center [185, 349] width 200 height 30
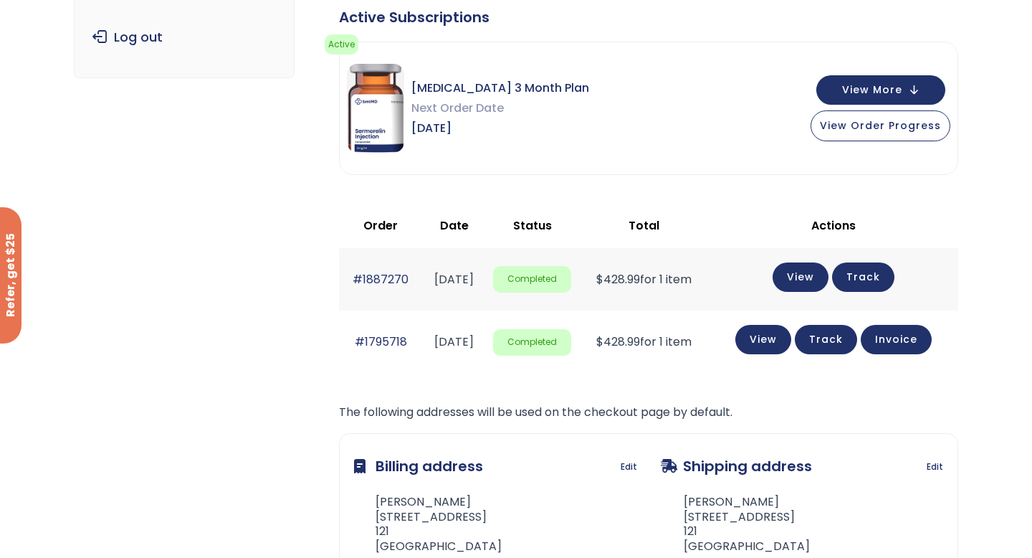
scroll to position [253, 0]
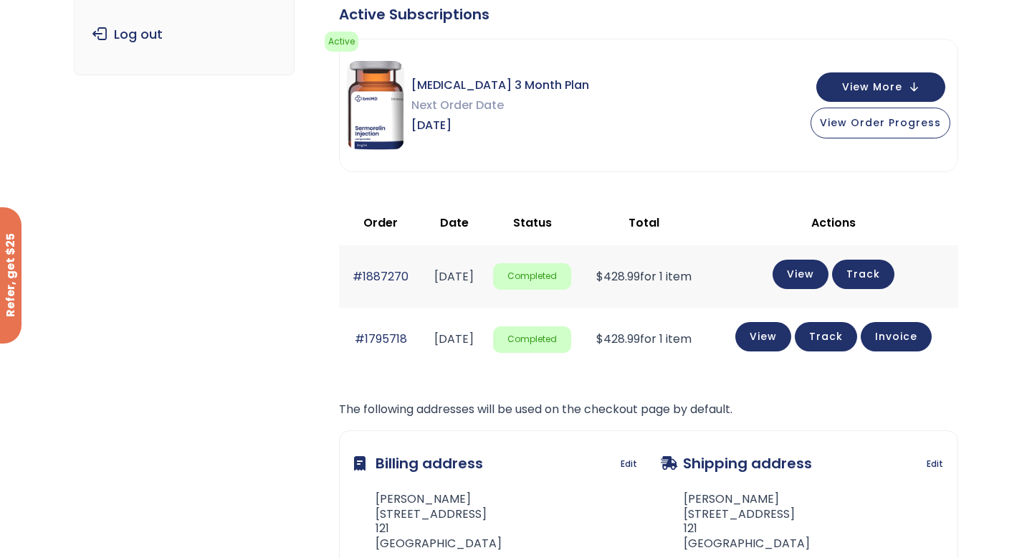
click at [506, 93] on span "Sermorelin 3 Month Plan" at bounding box center [500, 85] width 178 height 20
click at [452, 83] on span "[MEDICAL_DATA] 3 Month Plan" at bounding box center [500, 85] width 178 height 20
click at [409, 104] on div "Sermorelin 3 Month Plan Next Order Date Oct 14, 2025" at bounding box center [468, 105] width 242 height 89
click at [923, 81] on button "View More" at bounding box center [881, 85] width 129 height 29
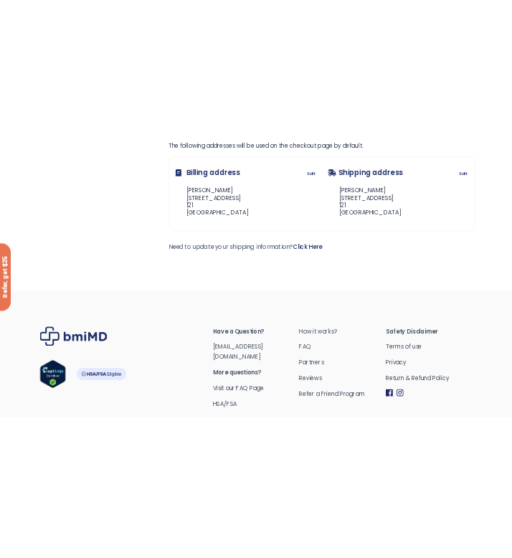
scroll to position [1222, 0]
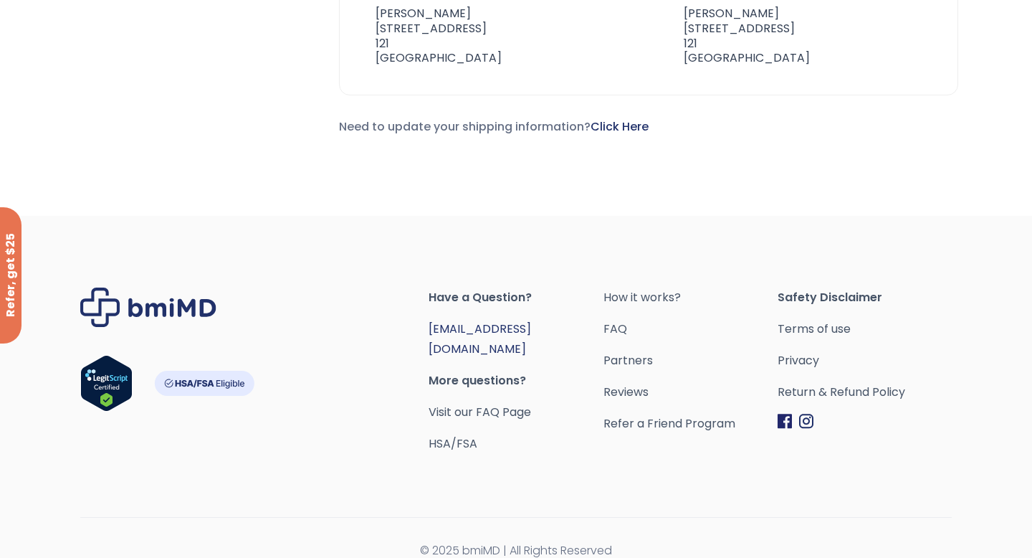
click at [484, 327] on link "[EMAIL_ADDRESS][DOMAIN_NAME]" at bounding box center [480, 338] width 103 height 37
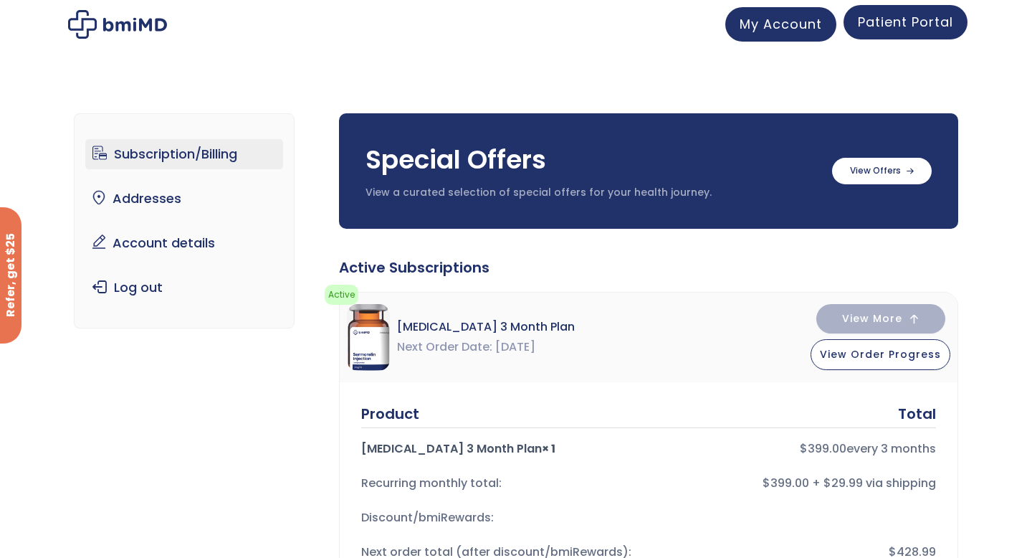
click at [877, 25] on span "Patient Portal" at bounding box center [905, 22] width 95 height 18
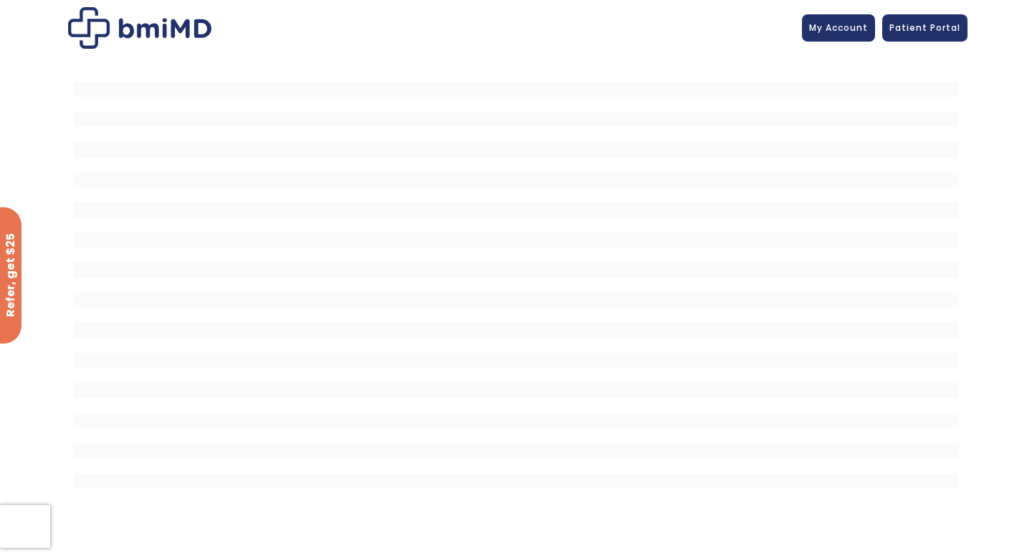
click at [1009, 443] on div at bounding box center [516, 292] width 1032 height 473
click at [840, 27] on span "My Account" at bounding box center [838, 25] width 59 height 12
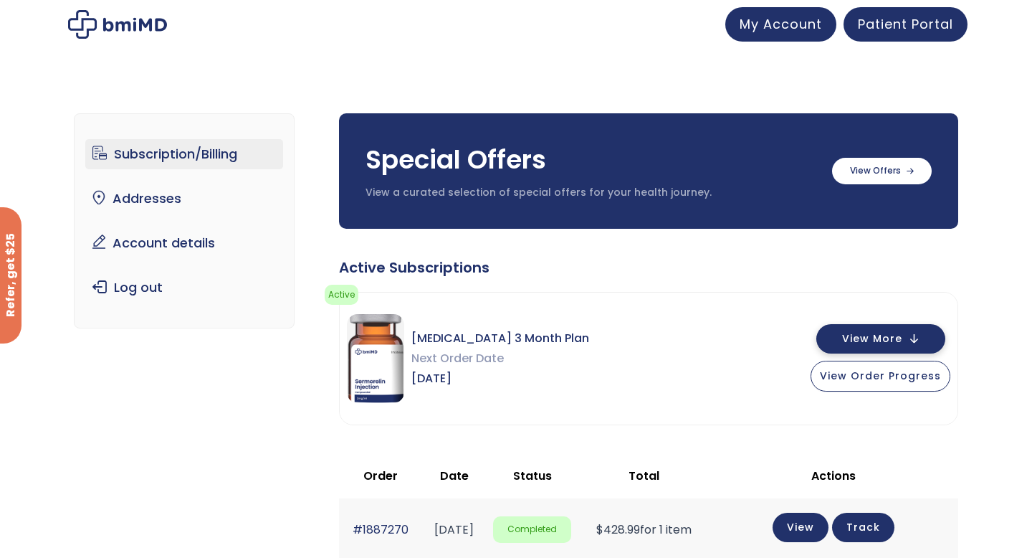
click at [881, 335] on span "View More" at bounding box center [872, 338] width 60 height 9
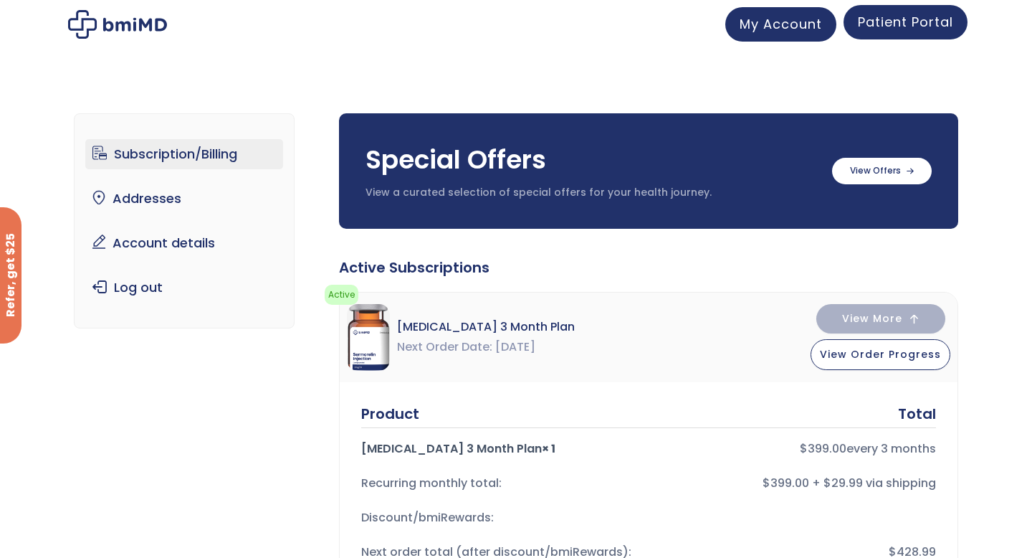
click at [920, 28] on span "Patient Portal" at bounding box center [905, 22] width 95 height 18
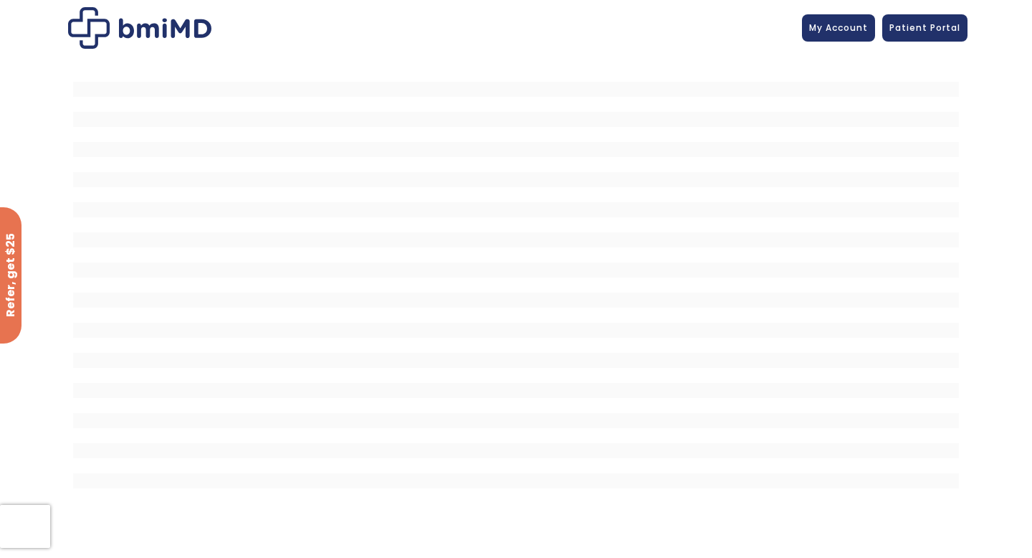
click at [1027, 154] on div at bounding box center [516, 292] width 1032 height 473
click at [131, 32] on img at bounding box center [139, 28] width 143 height 42
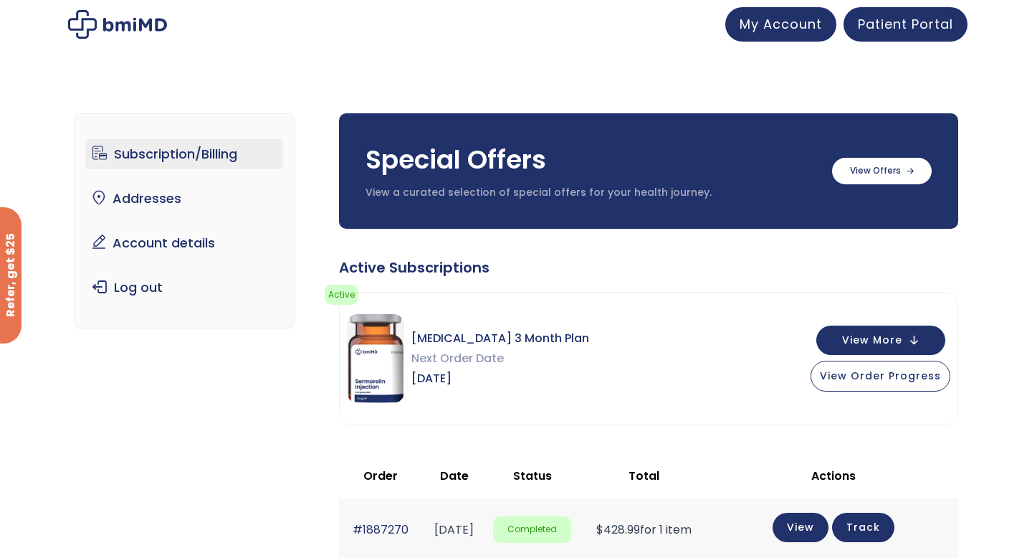
click at [899, 186] on div "Special Offers View a curated selection of special offers for your health journ…" at bounding box center [648, 170] width 619 height 115
click at [898, 180] on label at bounding box center [882, 169] width 100 height 27
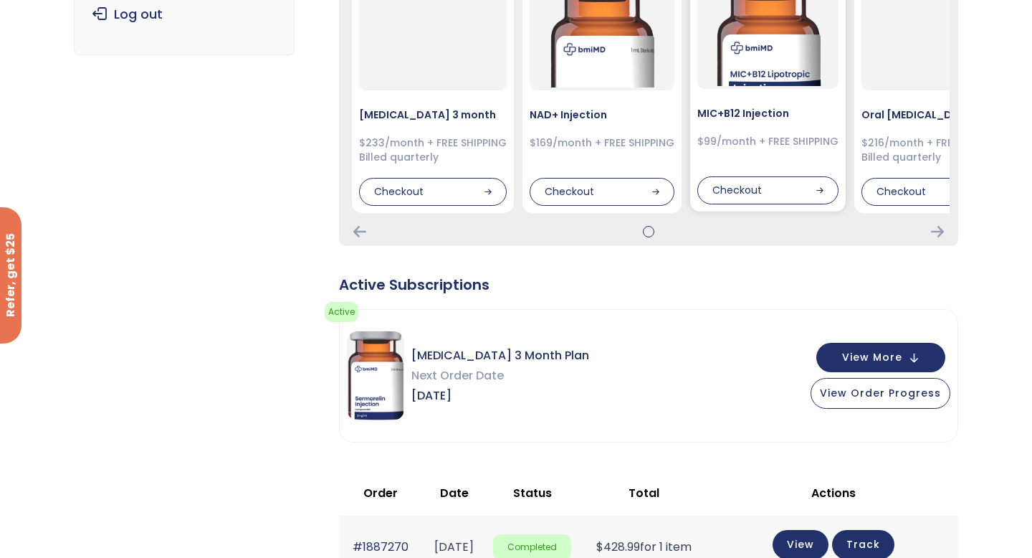
scroll to position [277, 0]
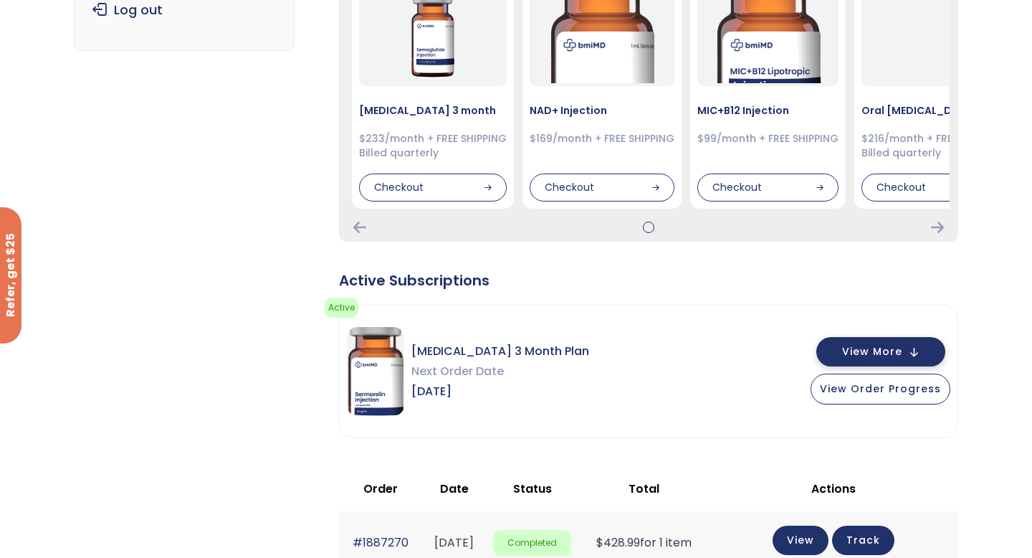
click at [889, 361] on button "View More" at bounding box center [881, 351] width 129 height 29
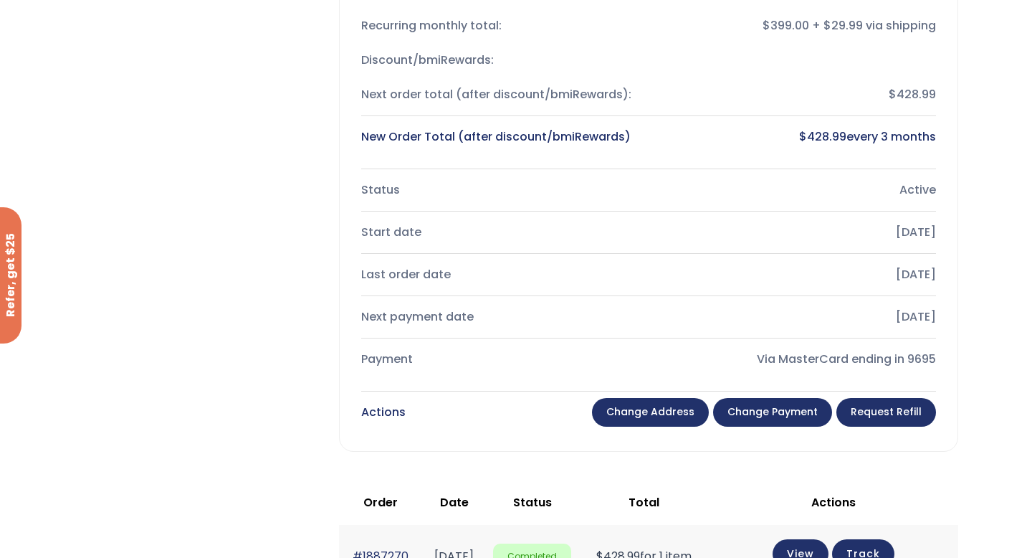
scroll to position [883, 0]
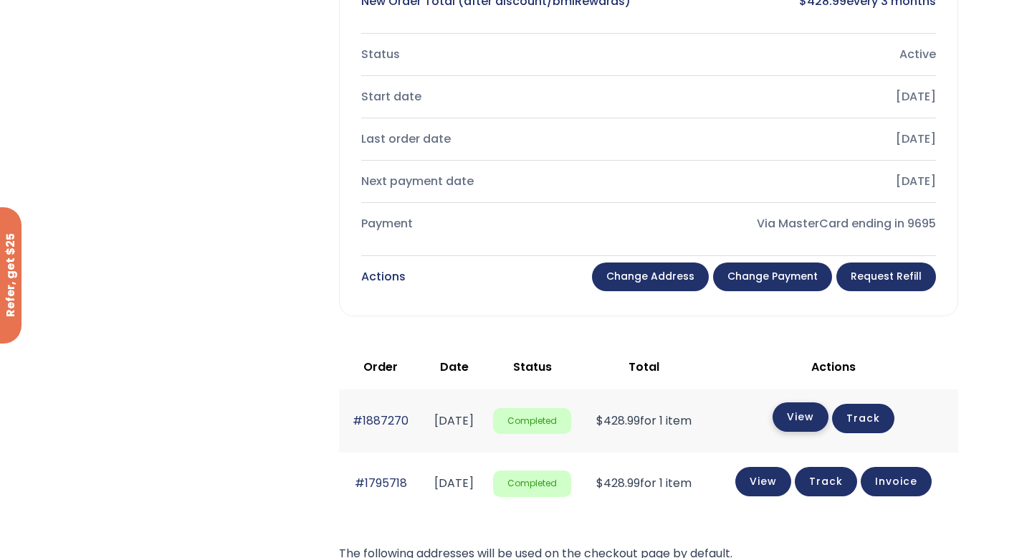
click at [796, 419] on link "View" at bounding box center [801, 416] width 56 height 29
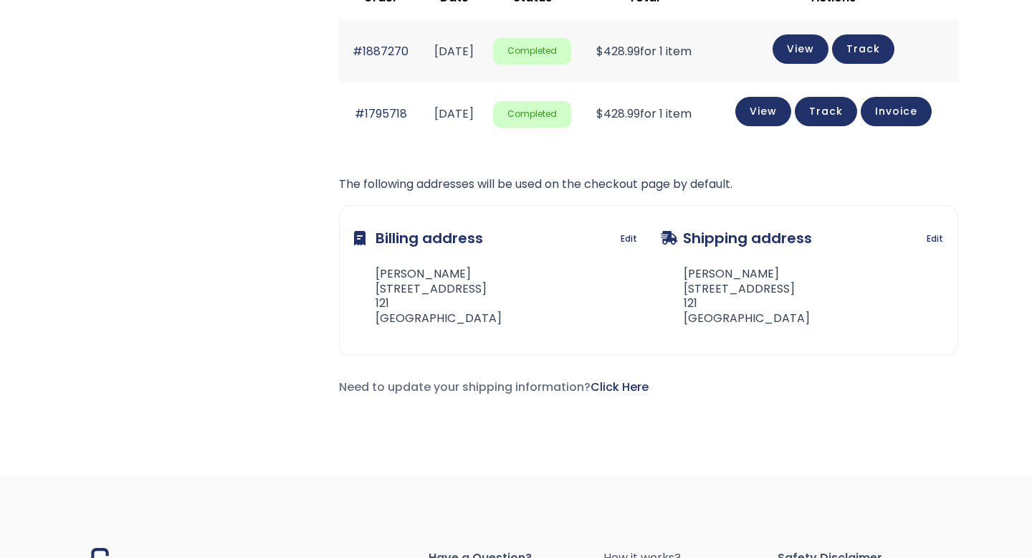
scroll to position [447, 0]
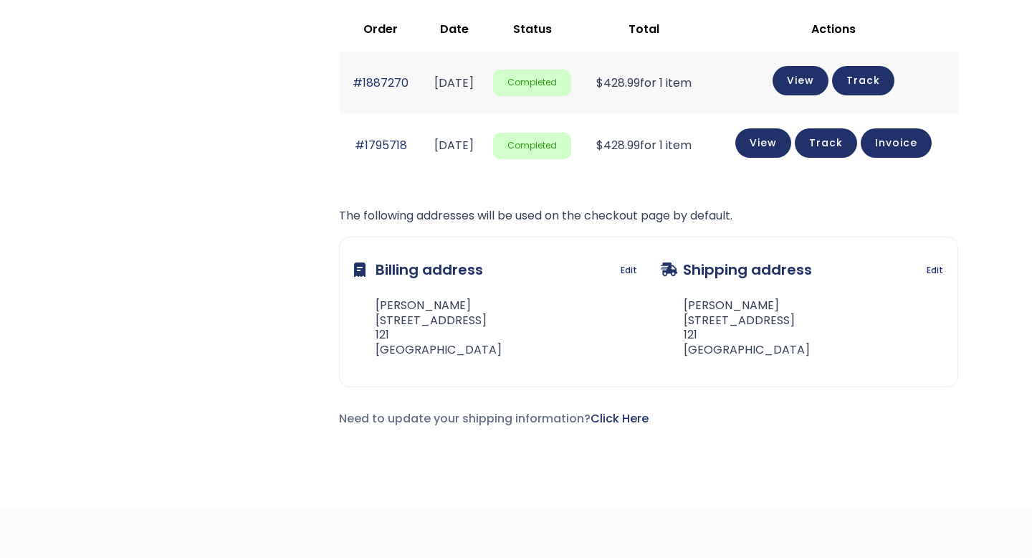
click at [841, 146] on link "Track" at bounding box center [826, 142] width 62 height 29
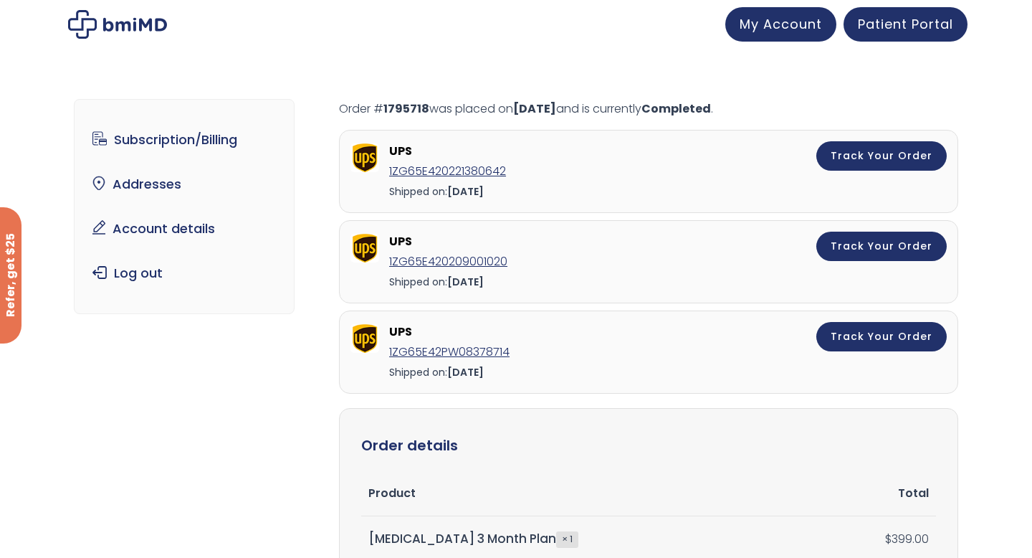
click at [156, 29] on img at bounding box center [117, 24] width 99 height 29
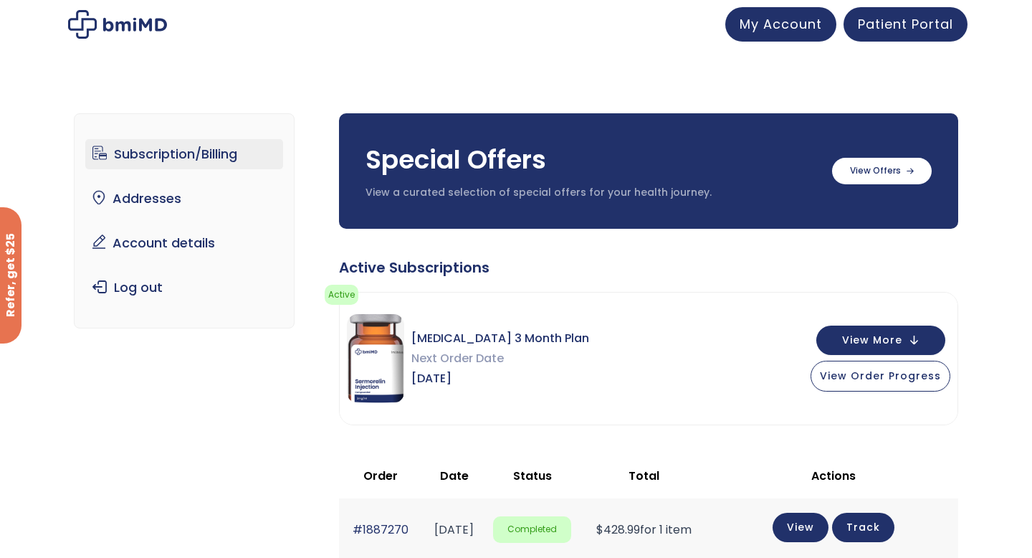
click at [179, 156] on link "Subscription/Billing" at bounding box center [184, 154] width 199 height 30
click at [452, 348] on span "Next Order Date" at bounding box center [500, 358] width 178 height 20
click at [378, 341] on img at bounding box center [375, 358] width 57 height 89
click at [377, 341] on img at bounding box center [375, 358] width 57 height 89
click at [348, 303] on span "Active" at bounding box center [342, 295] width 34 height 20
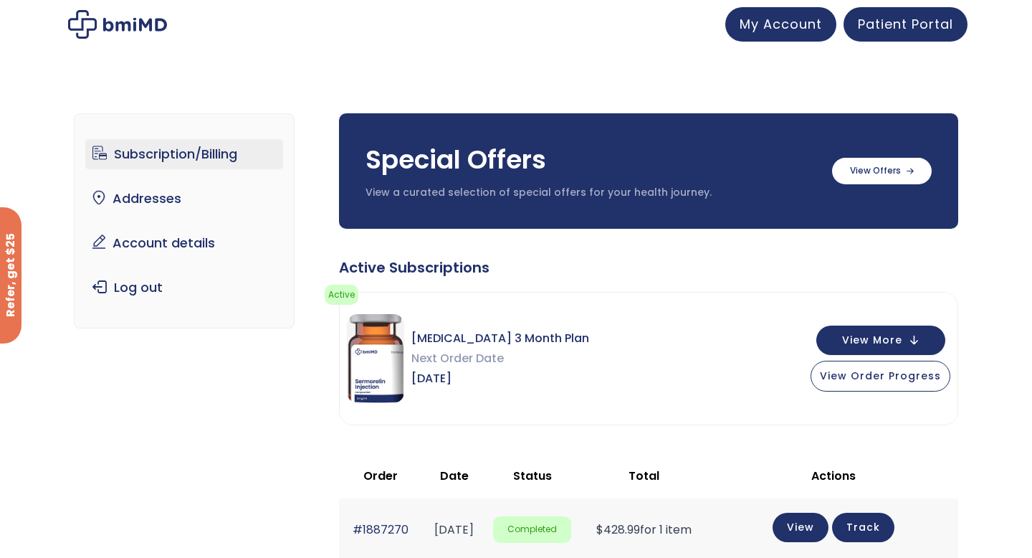
click at [675, 338] on div "[MEDICAL_DATA] 3 Month Plan Next Order Date [DATE] View More View Order Progress" at bounding box center [649, 358] width 618 height 132
click at [693, 348] on div "[MEDICAL_DATA] 3 Month Plan Next Order Date [DATE] View More View Order Progress" at bounding box center [649, 358] width 618 height 132
click at [693, 355] on div "[MEDICAL_DATA] 3 Month Plan Next Order Date [DATE] View More View Order Progress" at bounding box center [649, 358] width 618 height 132
drag, startPoint x: 693, startPoint y: 356, endPoint x: 858, endPoint y: 376, distance: 166.1
click at [858, 376] on div "[MEDICAL_DATA] 3 Month Plan Next Order Date [DATE] View More View Order Progress" at bounding box center [649, 358] width 618 height 132
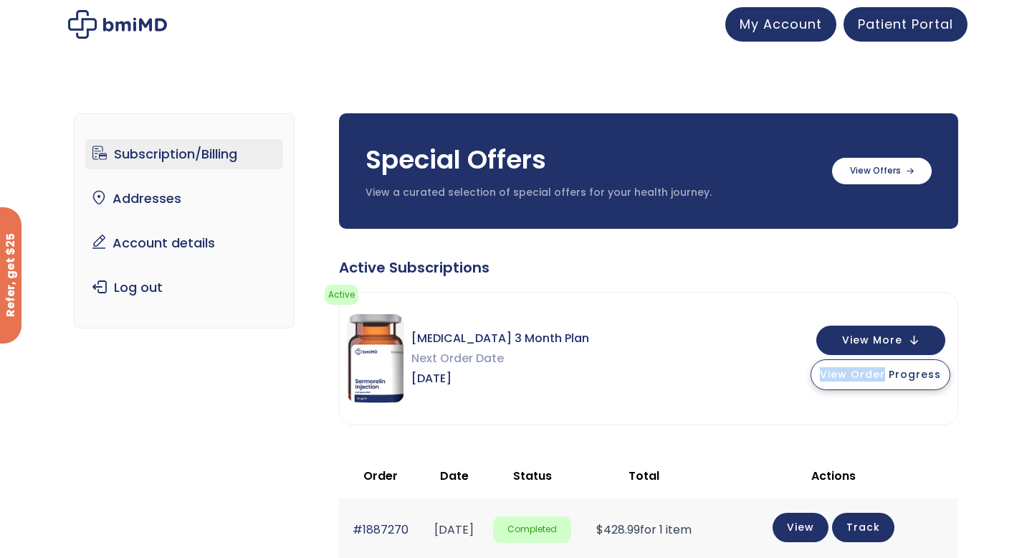
click at [894, 380] on span "View Order Progress" at bounding box center [880, 374] width 121 height 14
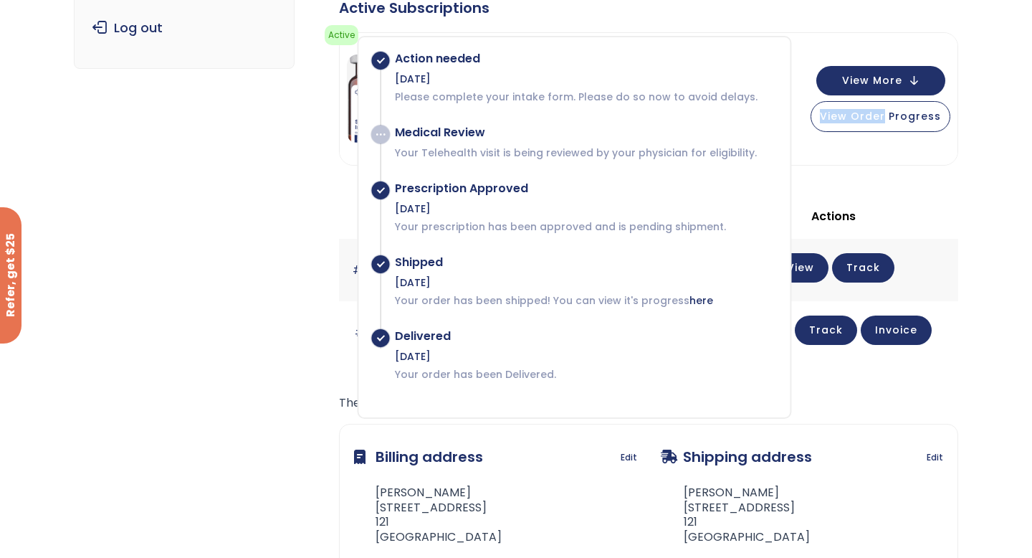
scroll to position [262, 0]
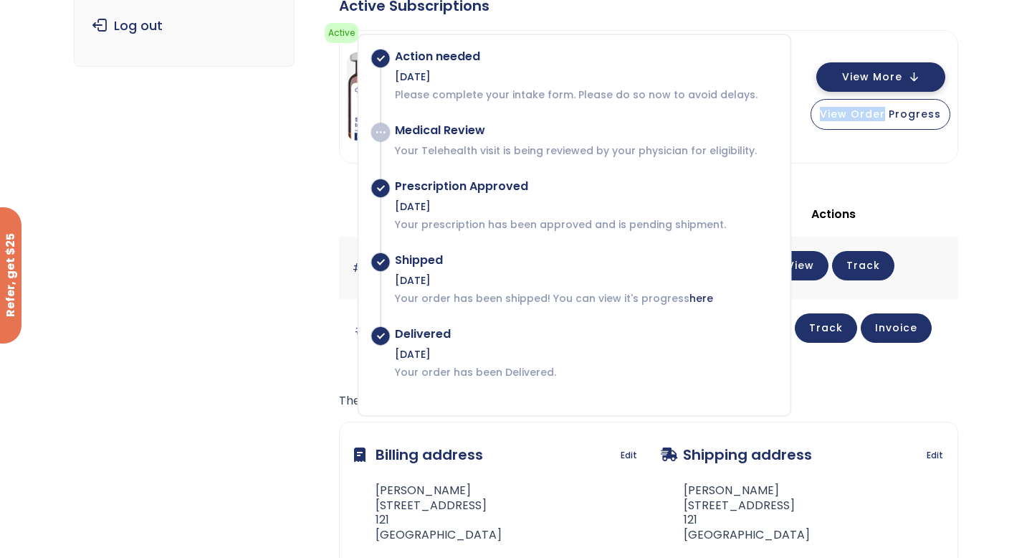
click at [872, 77] on span "View More" at bounding box center [872, 76] width 60 height 9
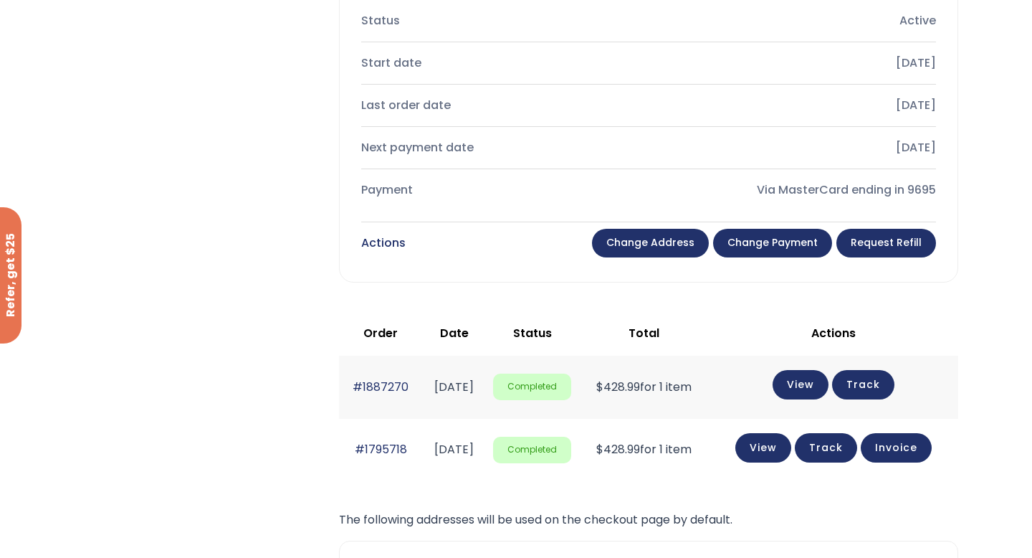
scroll to position [631, 0]
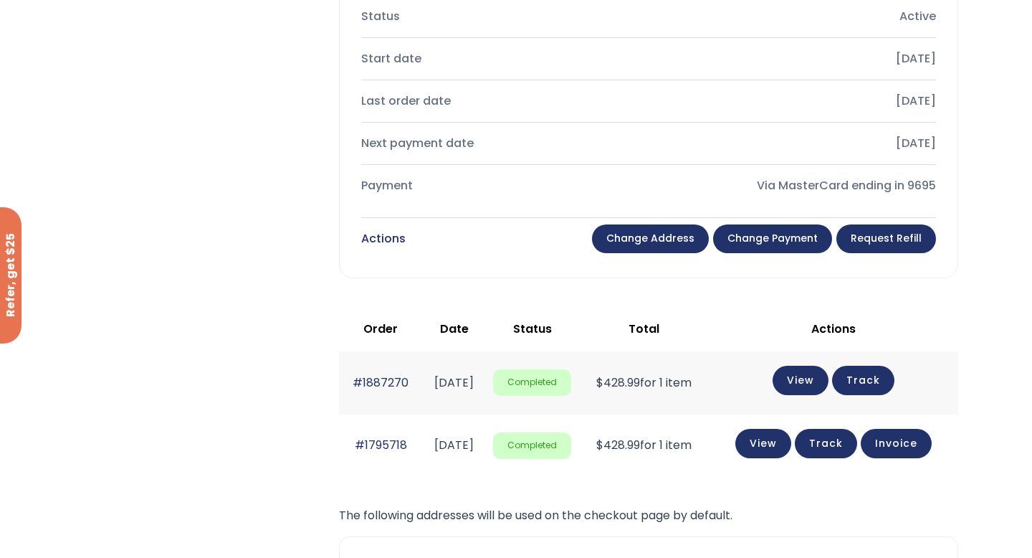
click at [519, 275] on div "Product Total [MEDICAL_DATA] 3 Month Plan × 1 $ 399.00 every 3 months Recurring…" at bounding box center [649, 14] width 618 height 526
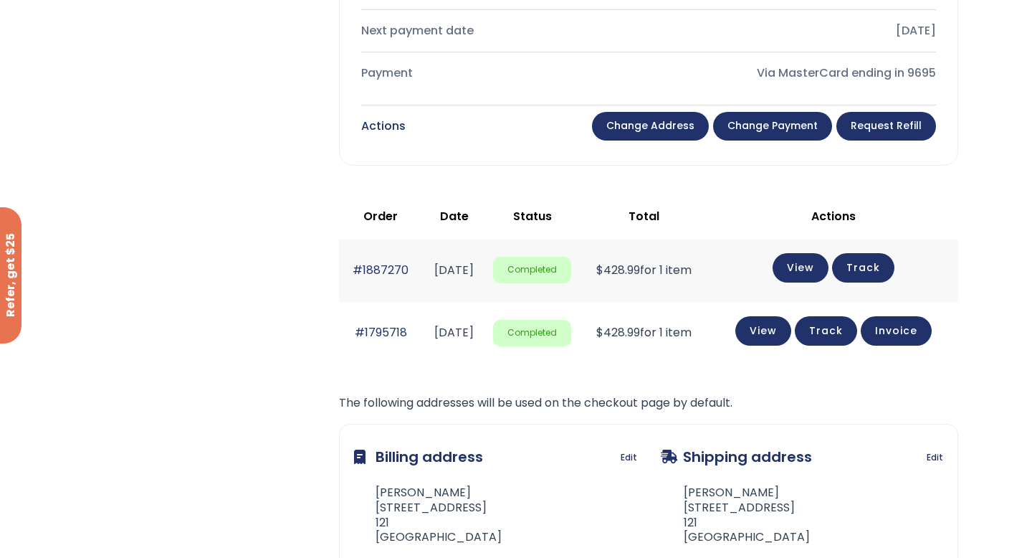
scroll to position [747, 0]
